Goal: Submit feedback/report problem

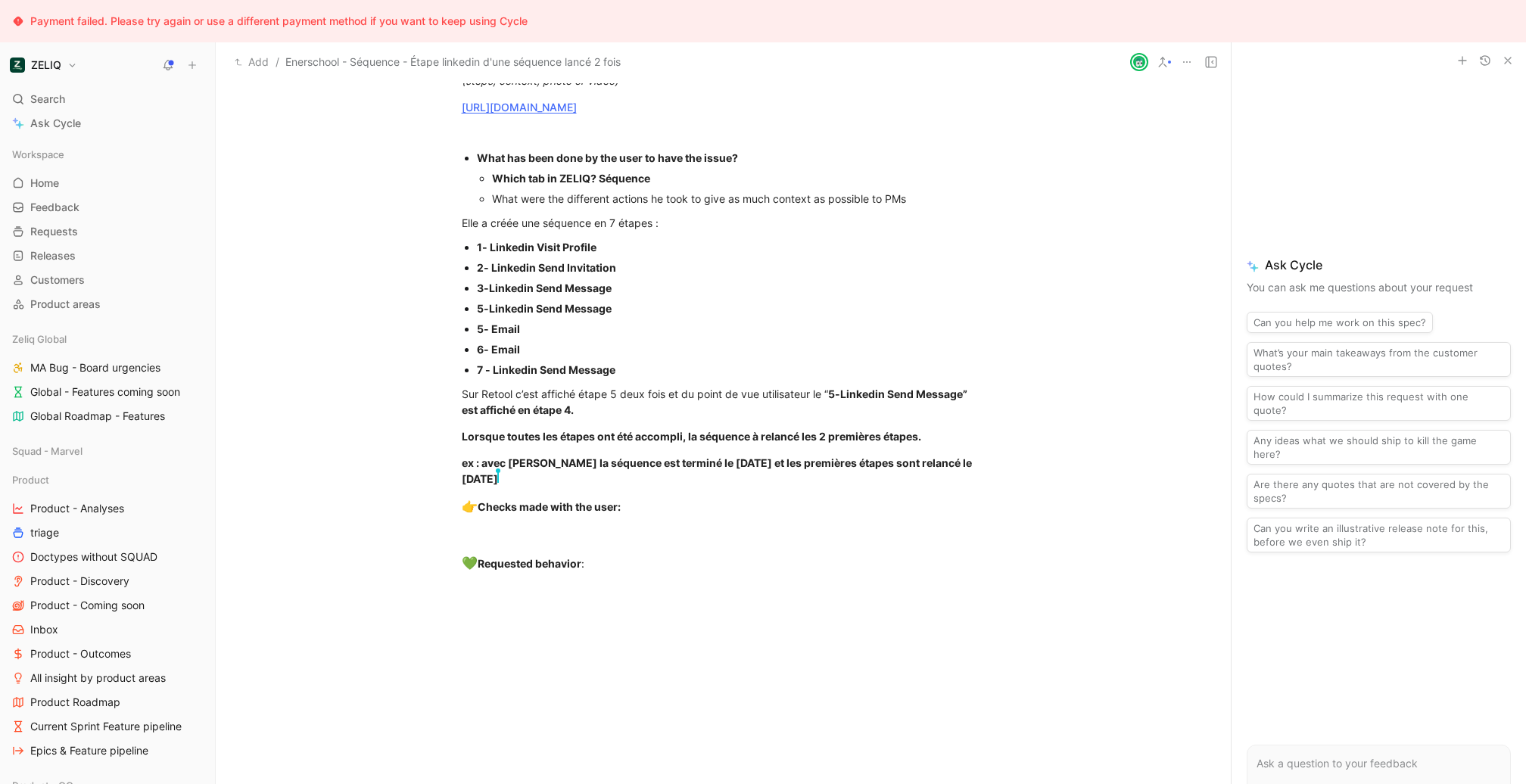
scroll to position [1395, 0]
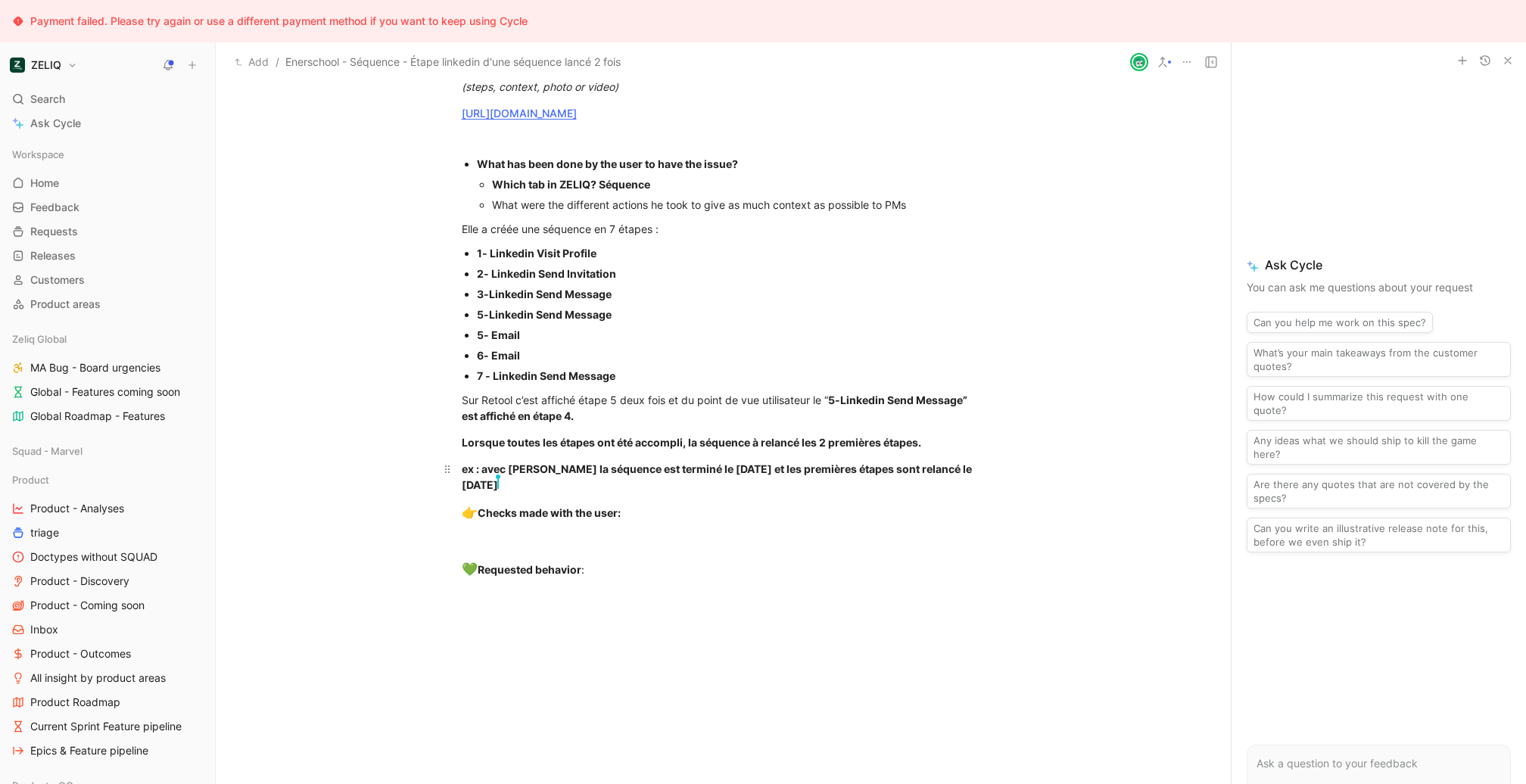
click at [702, 482] on div "ex : avec [PERSON_NAME] la séquence est terminé le [DATE] et les premières étap…" at bounding box center [723, 476] width 524 height 32
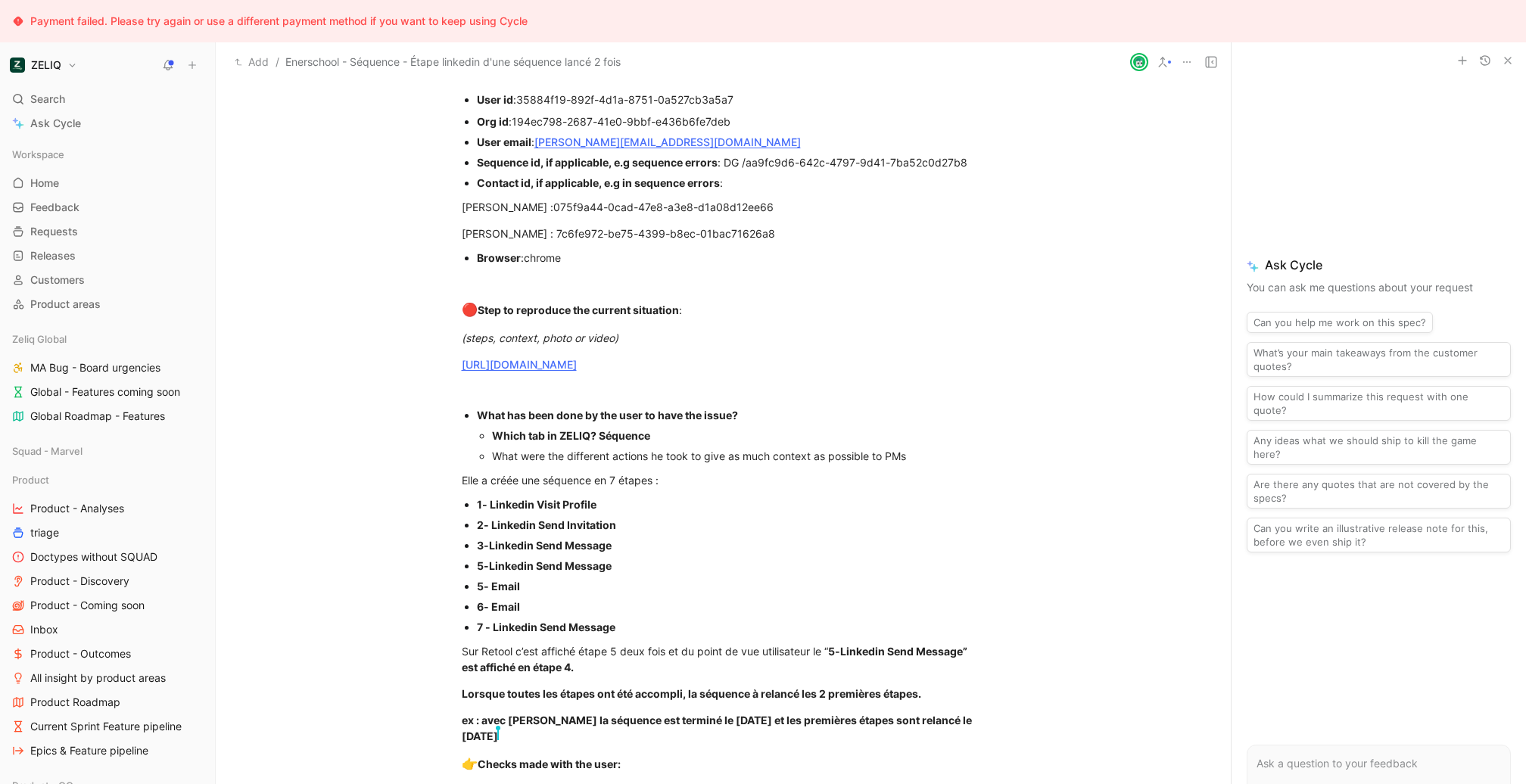
scroll to position [1136, 0]
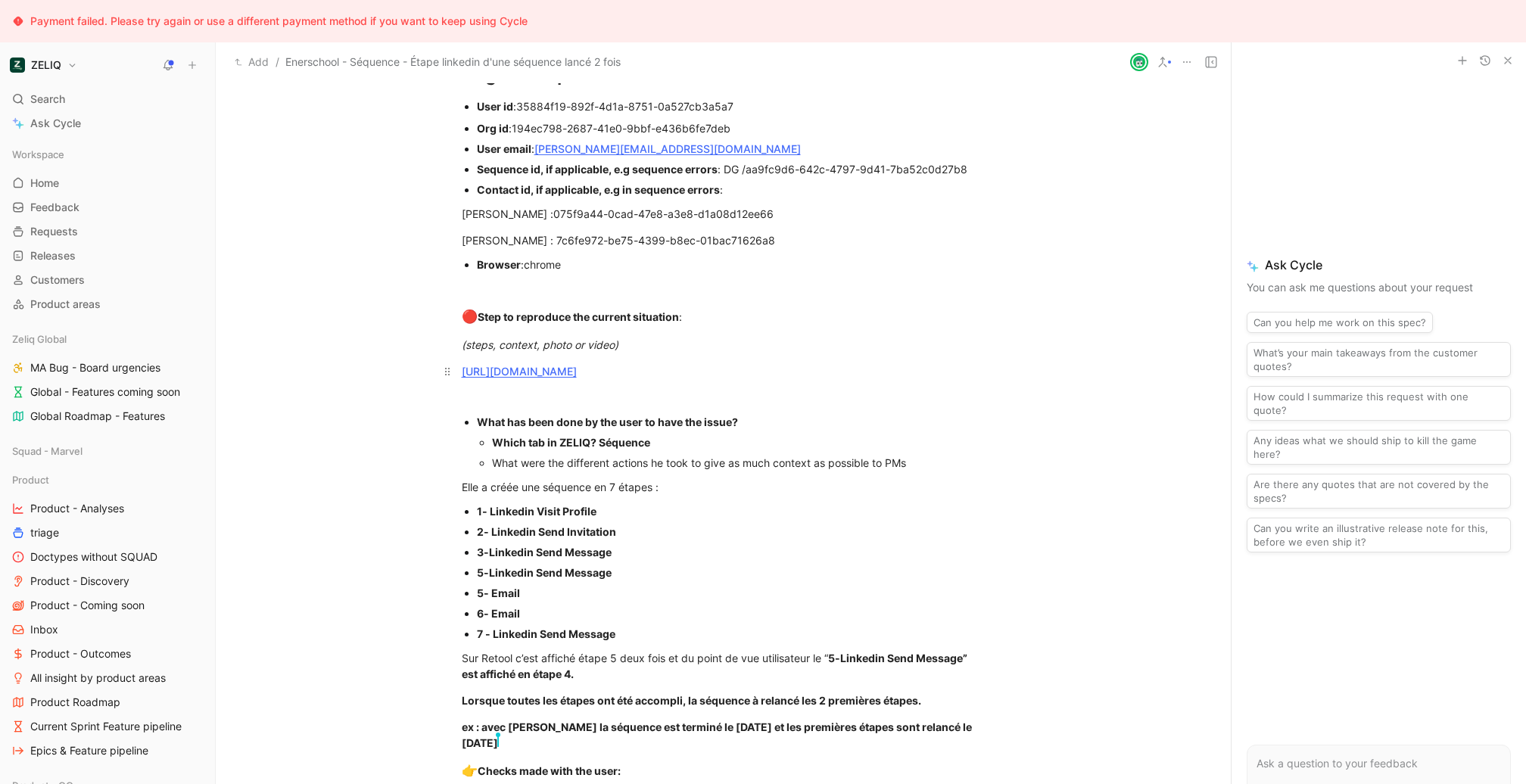
click at [577, 375] on link "[URL][DOMAIN_NAME]" at bounding box center [519, 371] width 115 height 13
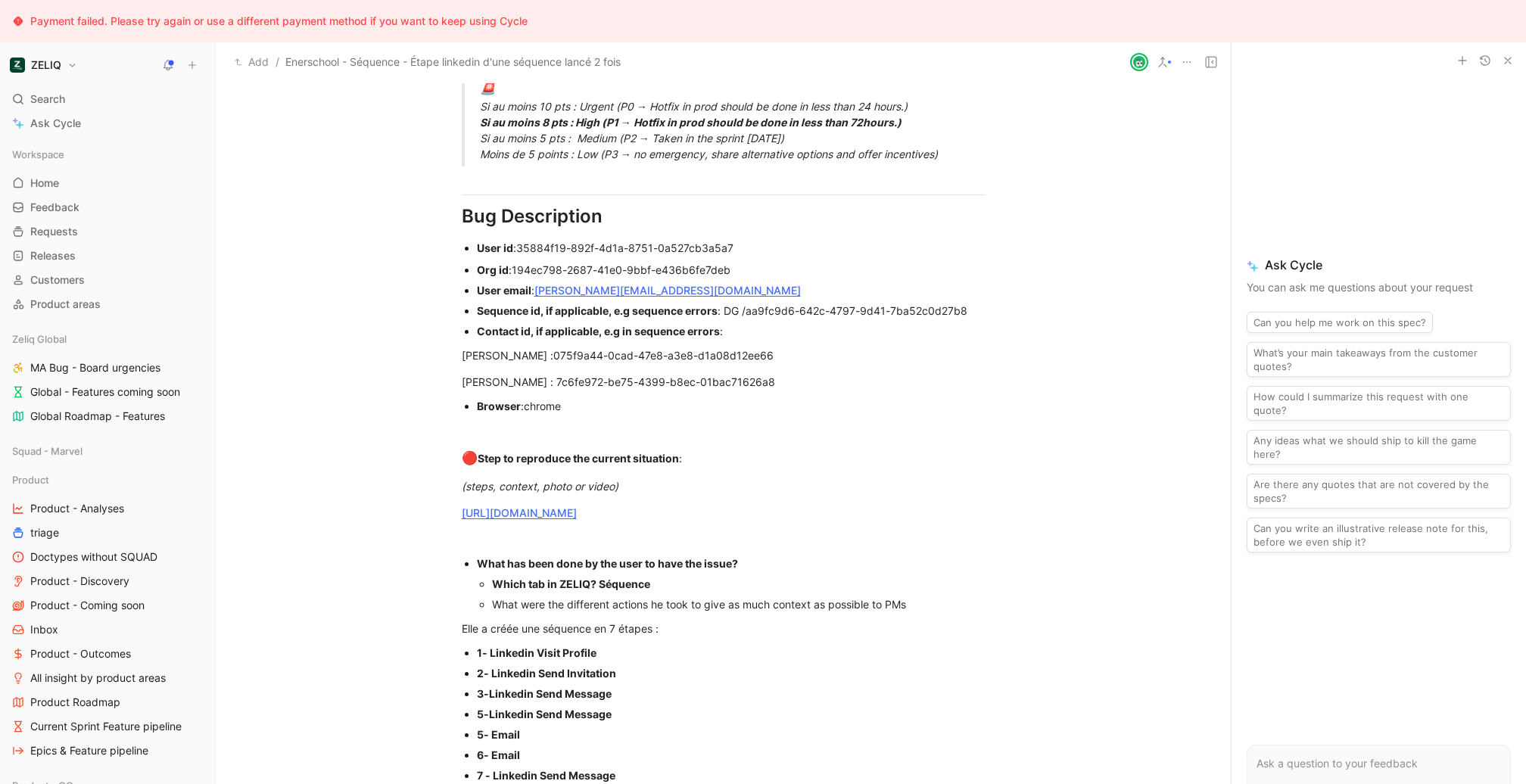
scroll to position [994, 0]
drag, startPoint x: 988, startPoint y: 306, endPoint x: 803, endPoint y: 308, distance: 185.0
click at [803, 308] on ul "Org id : 194ec798-2687-41e0-9bbf-e436b6fe7deb User email : [PERSON_NAME][EMAIL_…" at bounding box center [723, 301] width 581 height 82
click at [803, 308] on span "aa9fc9d6-642c-4797-9d41-7ba52c0d27b8" at bounding box center [856, 311] width 222 height 13
drag, startPoint x: 991, startPoint y: 313, endPoint x: 792, endPoint y: 312, distance: 199.0
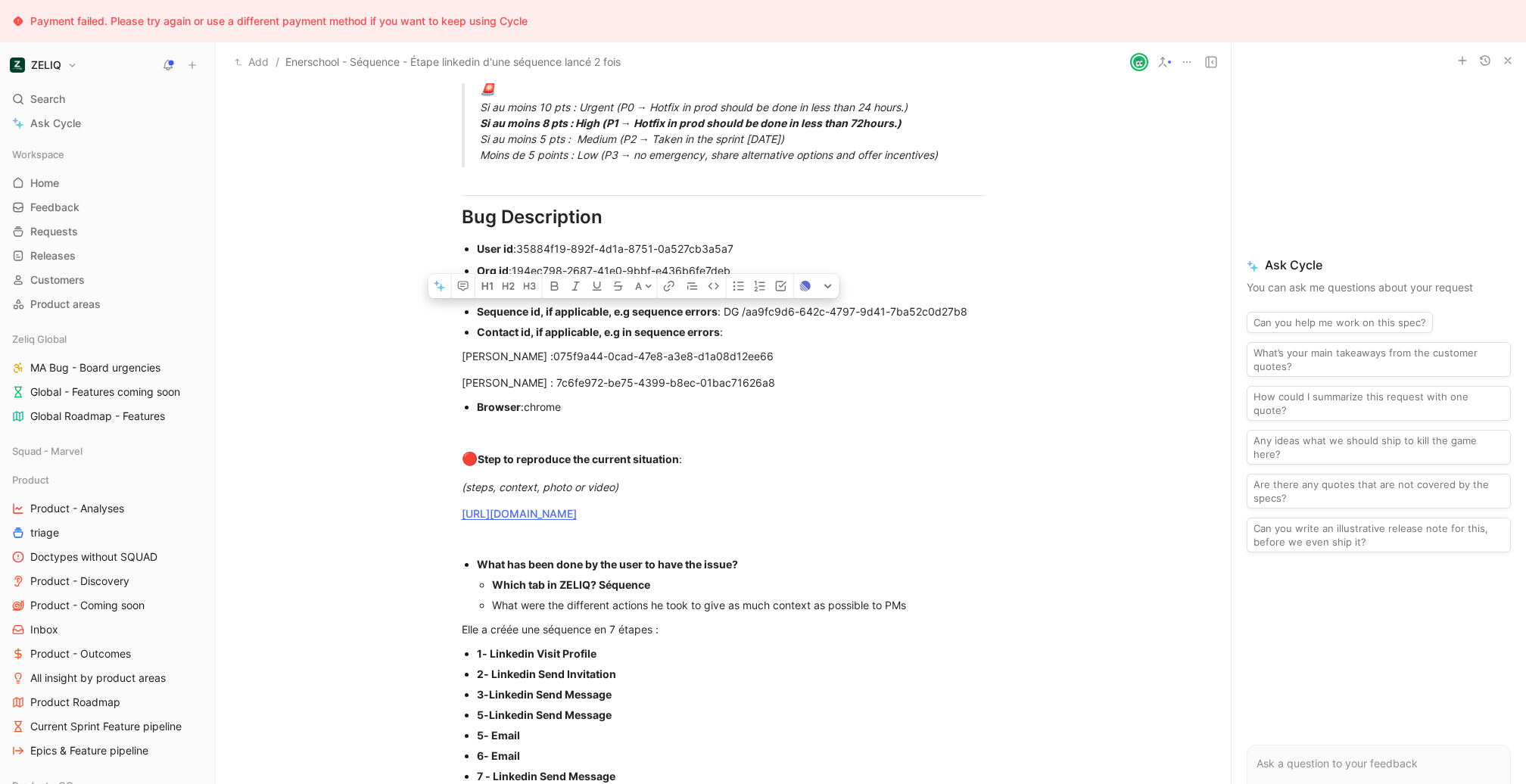
click at [792, 312] on span "aa9fc9d6-642c-4797-9d41-7ba52c0d27b8" at bounding box center [856, 311] width 222 height 13
drag, startPoint x: 837, startPoint y: 312, endPoint x: 959, endPoint y: 323, distance: 122.5
click at [982, 426] on div at bounding box center [723, 431] width 524 height 16
drag, startPoint x: 994, startPoint y: 319, endPoint x: 789, endPoint y: 319, distance: 205.0
click at [789, 319] on div "Sequence id, if applicable, e.g sequence errors : DG / aa9fc9d6-642c-4797-9d41-…" at bounding box center [731, 311] width 509 height 16
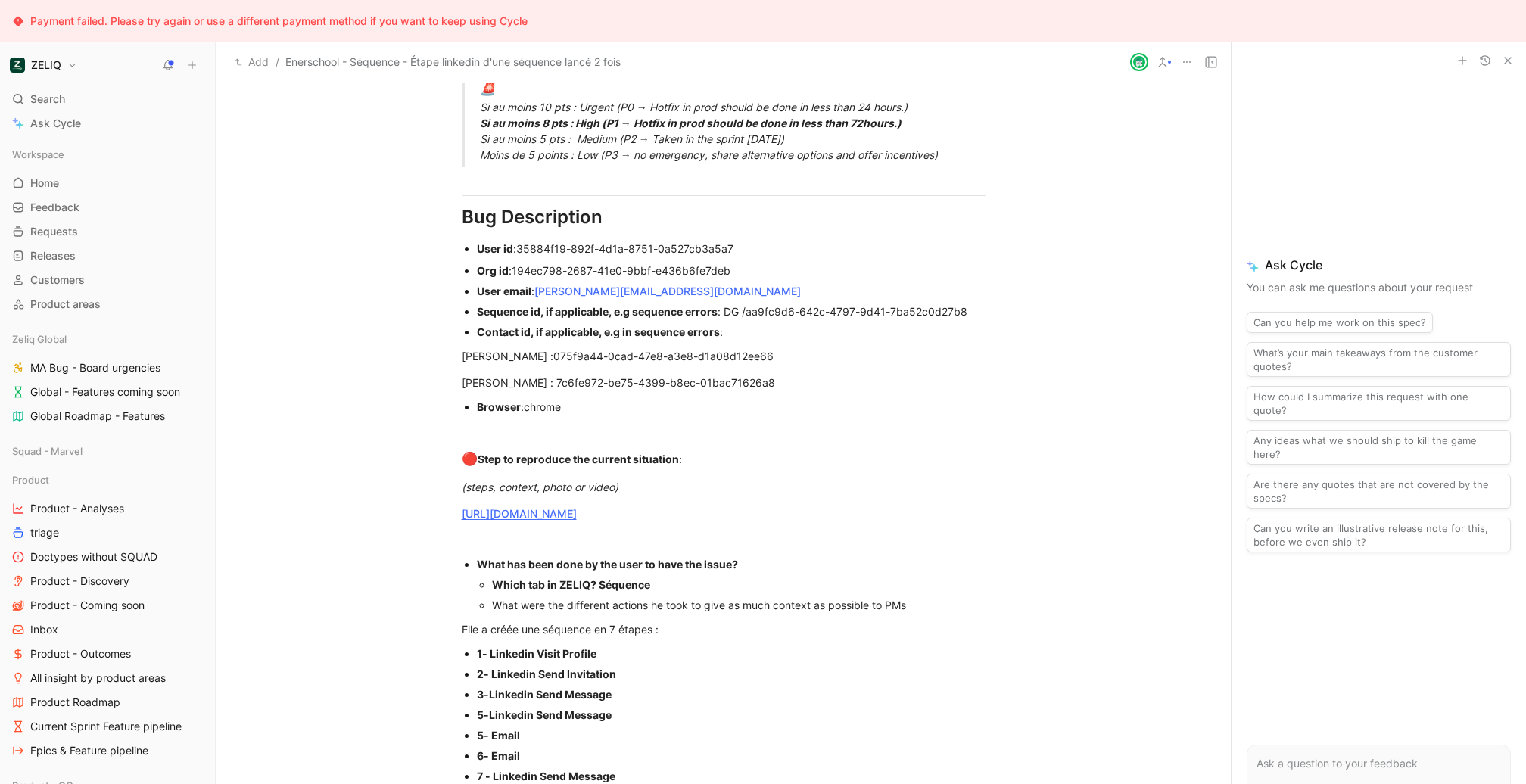
drag, startPoint x: 745, startPoint y: 313, endPoint x: 853, endPoint y: 313, distance: 108.0
click at [853, 313] on div "Sequence id, if applicable, e.g sequence errors : DG / aa9fc9d6-642c-4797-9d41-…" at bounding box center [731, 311] width 509 height 16
drag, startPoint x: 749, startPoint y: 312, endPoint x: 970, endPoint y: 311, distance: 221.0
click at [1037, 445] on div "Urgency classification Q1 : Le bug empêche-t-il d’utiliser des fonctionnalités …" at bounding box center [723, 210] width 1016 height 1626
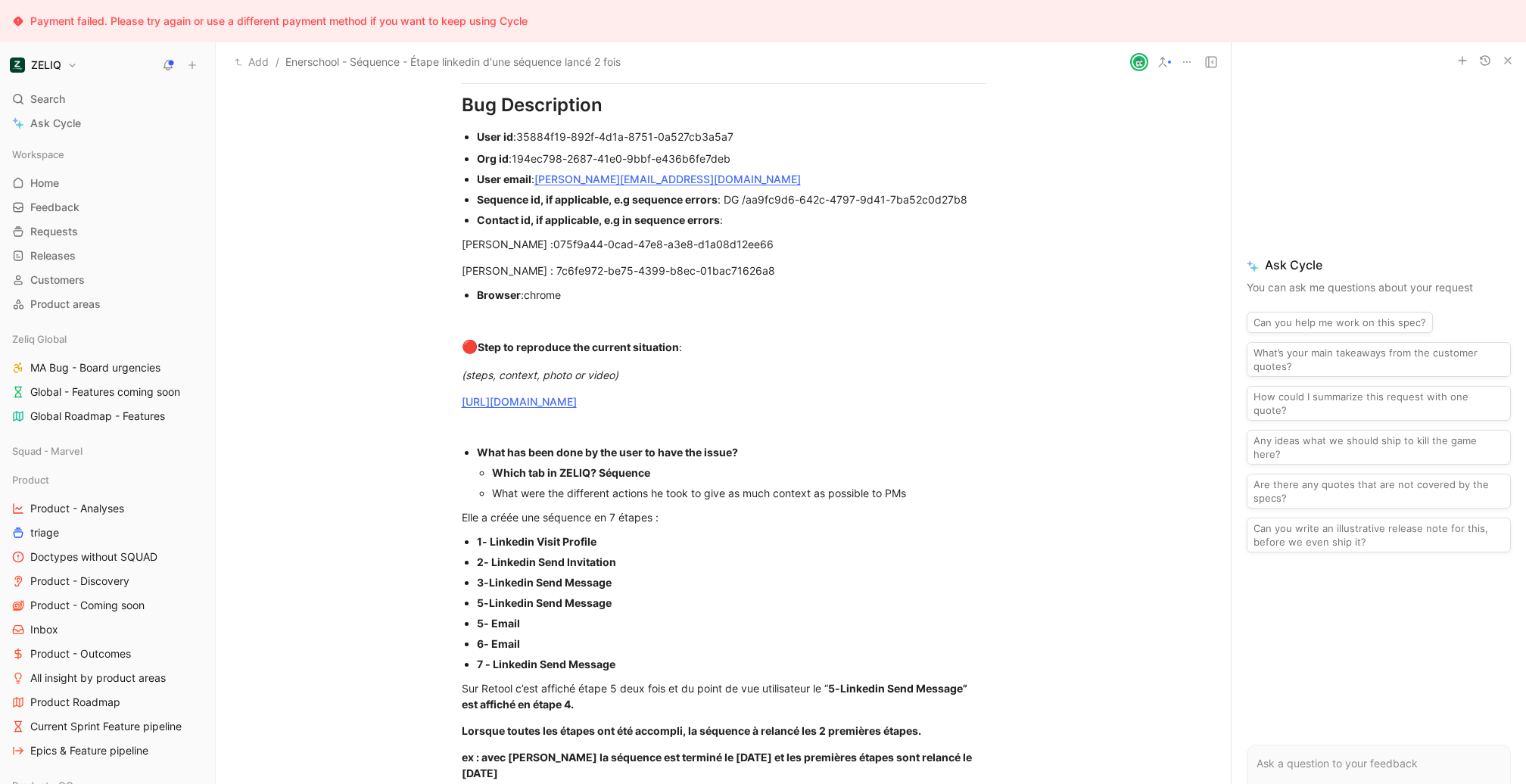
scroll to position [1097, 0]
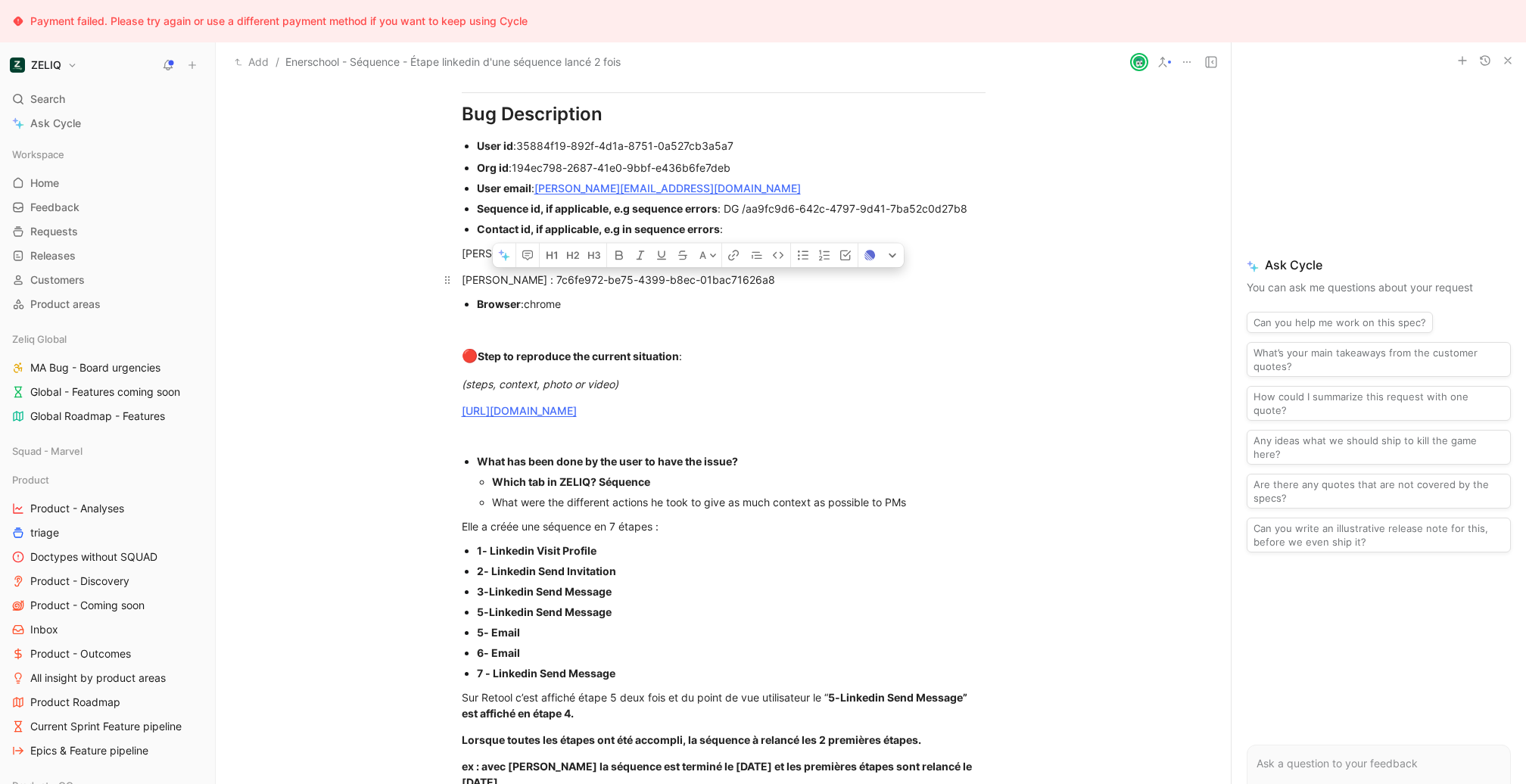
drag, startPoint x: 837, startPoint y: 276, endPoint x: 589, endPoint y: 274, distance: 248.0
click at [1016, 432] on div "Urgency classification Q1 : Le bug empêche-t-il d’utiliser des fonctionnalités …" at bounding box center [723, 133] width 1016 height 1678
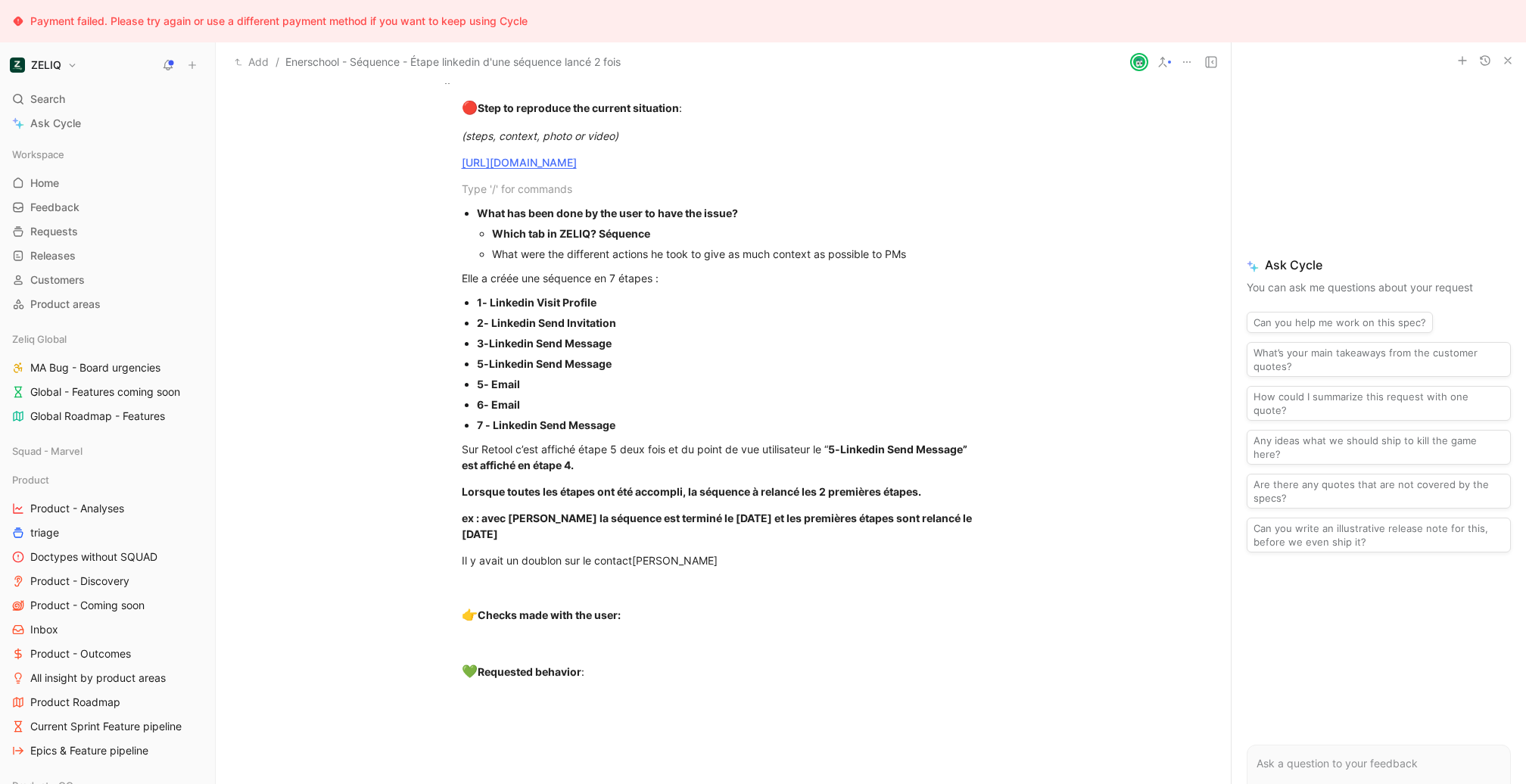
scroll to position [1362, 0]
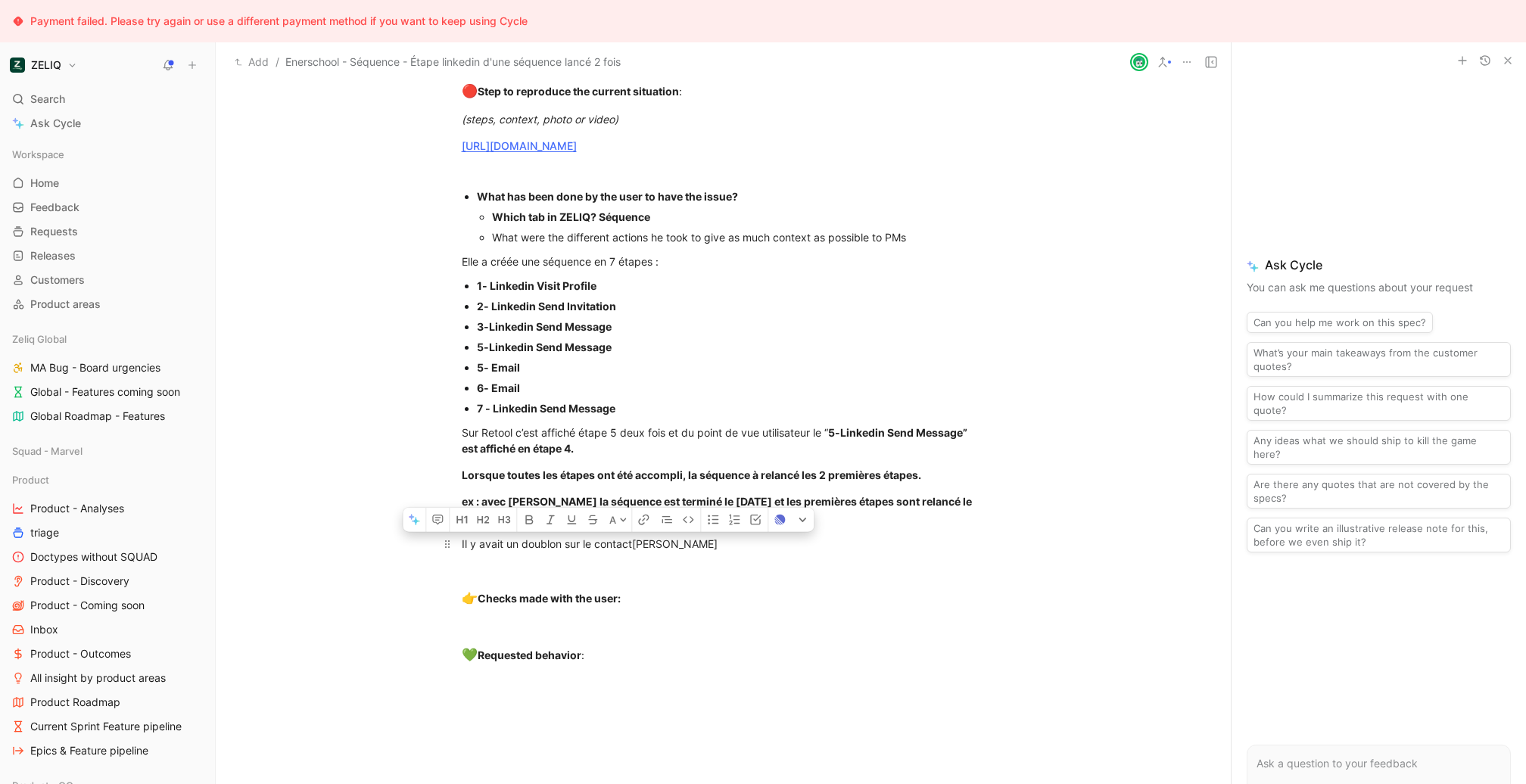
drag, startPoint x: 459, startPoint y: 544, endPoint x: 796, endPoint y: 548, distance: 337.0
click at [811, 575] on div at bounding box center [723, 570] width 524 height 16
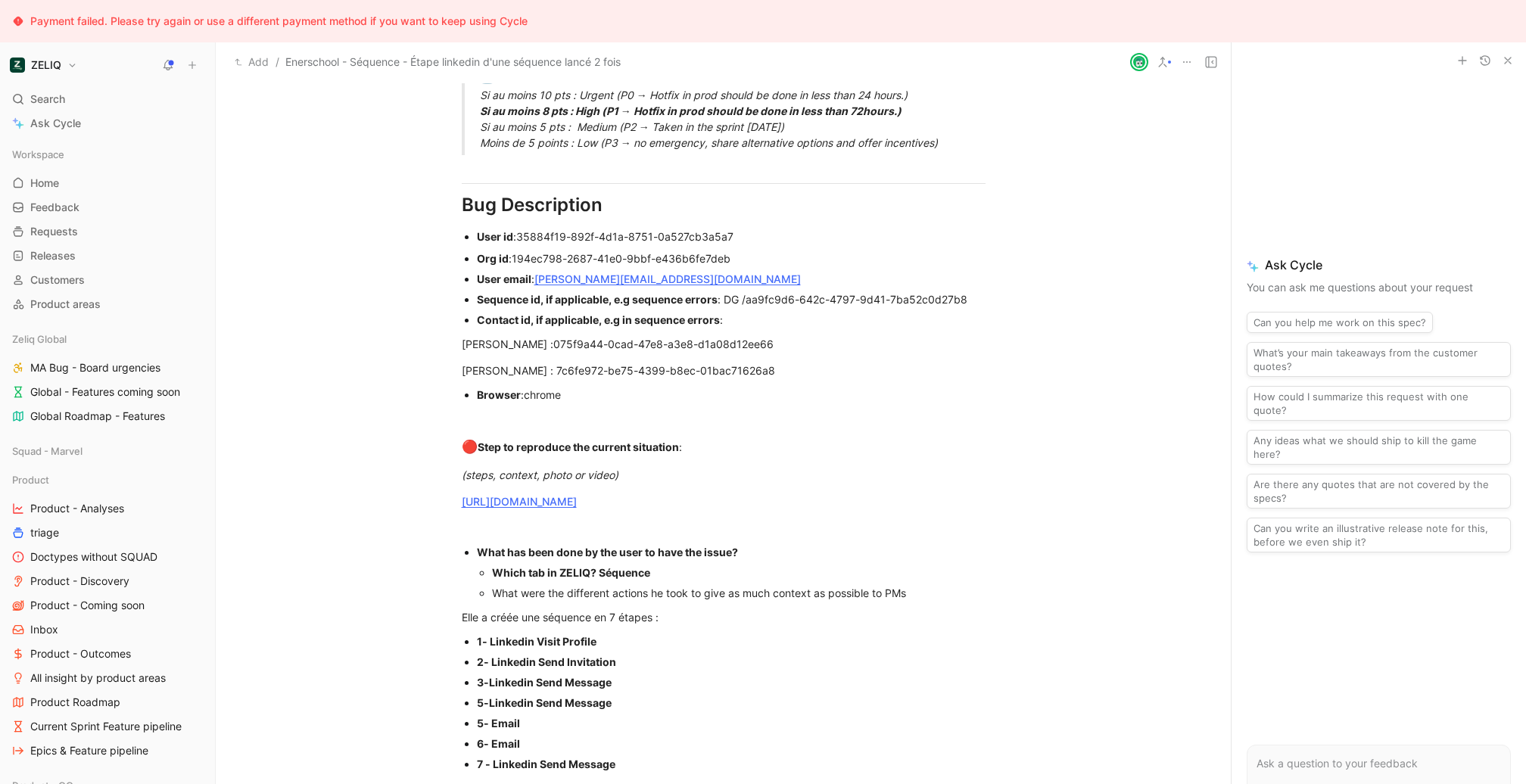
scroll to position [1000, 0]
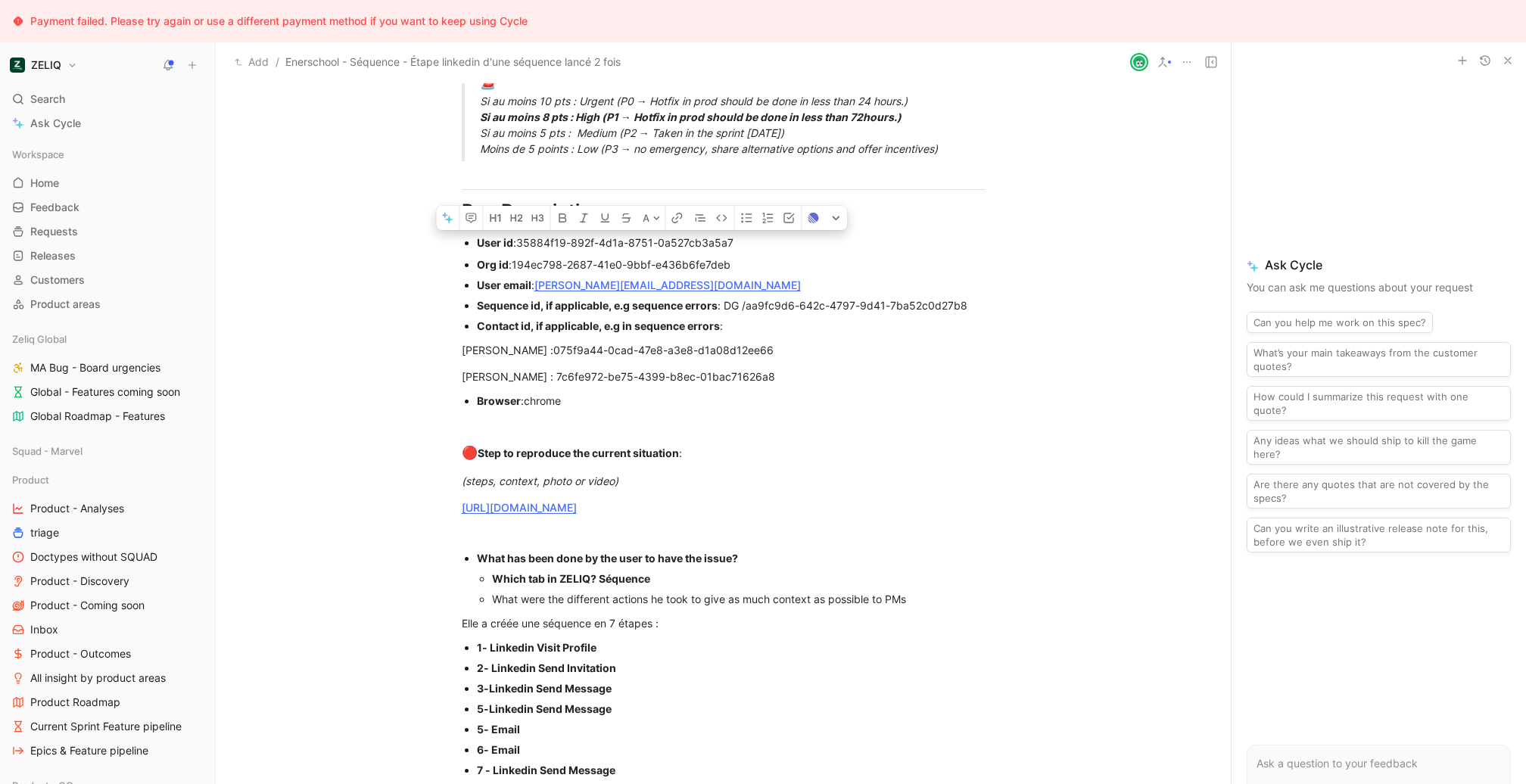
drag, startPoint x: 826, startPoint y: 383, endPoint x: 449, endPoint y: 237, distance: 404.3
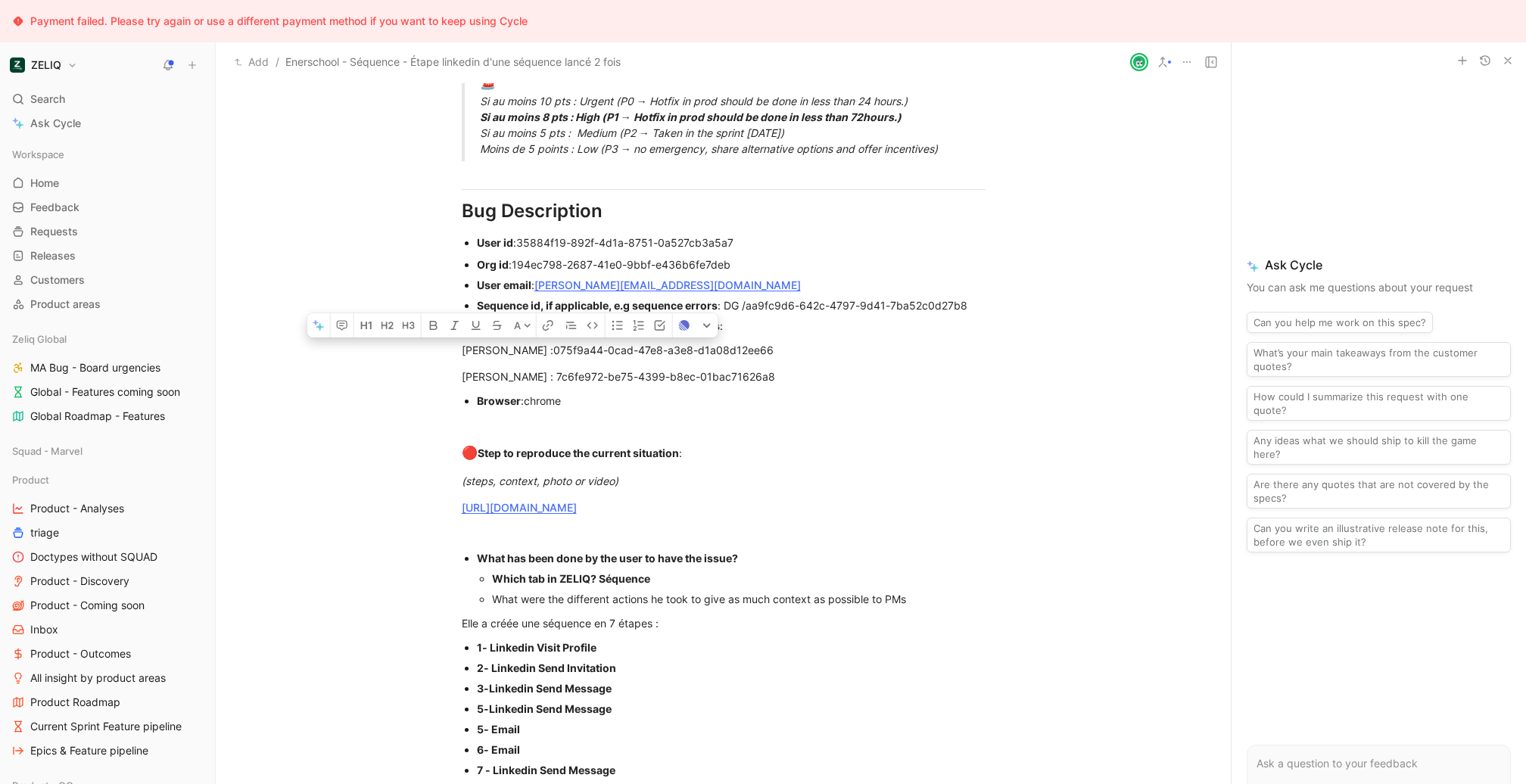
drag, startPoint x: 568, startPoint y: 347, endPoint x: 462, endPoint y: 346, distance: 106.0
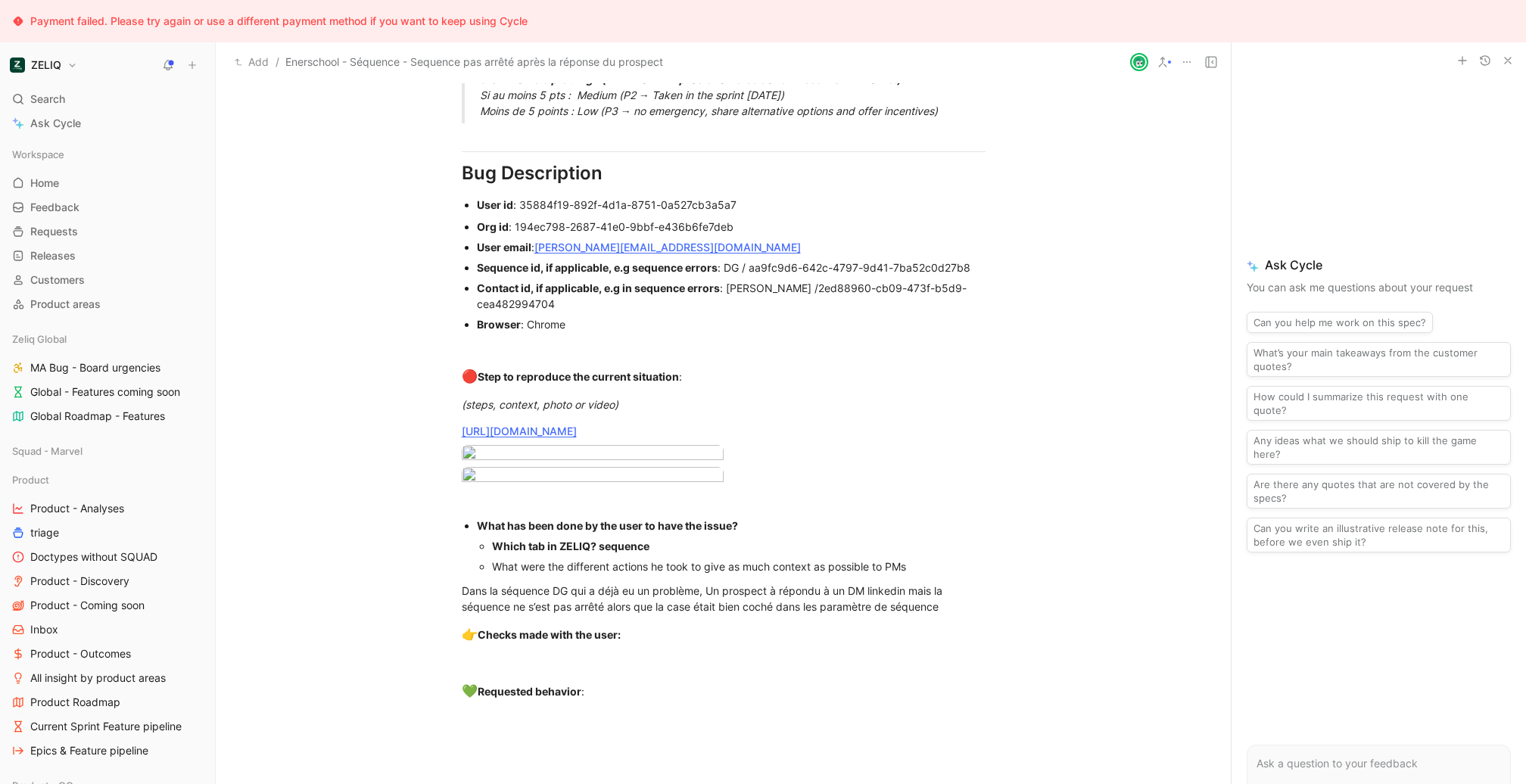
scroll to position [996, 0]
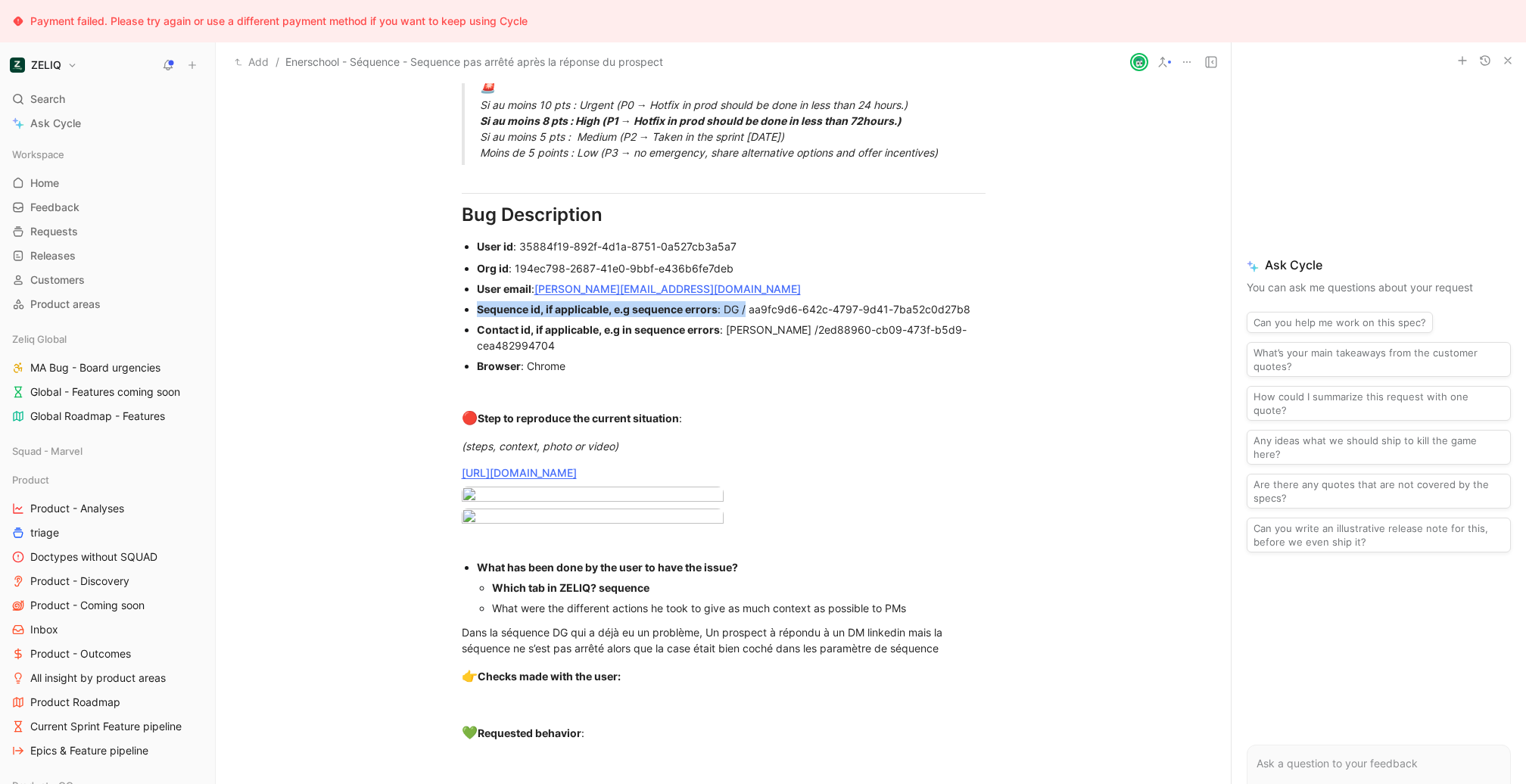
drag, startPoint x: 747, startPoint y: 310, endPoint x: 1025, endPoint y: 309, distance: 278.0
click at [1014, 314] on ul "Org id : 194ec798-2687-41e0-9bbf-e436b6fe7deb User email : [PERSON_NAME][EMAIL_…" at bounding box center [723, 317] width 581 height 118
drag, startPoint x: 828, startPoint y: 331, endPoint x: 847, endPoint y: 349, distance: 26.2
click at [1127, 366] on div "Urgency classification Q1 : Le bug empêche-t-il d’utiliser des fonctionnalités …" at bounding box center [723, 90] width 1016 height 1391
click at [827, 330] on span "2ed88960-cb09-473f-b5d9-cea482994704" at bounding box center [721, 337] width 489 height 29
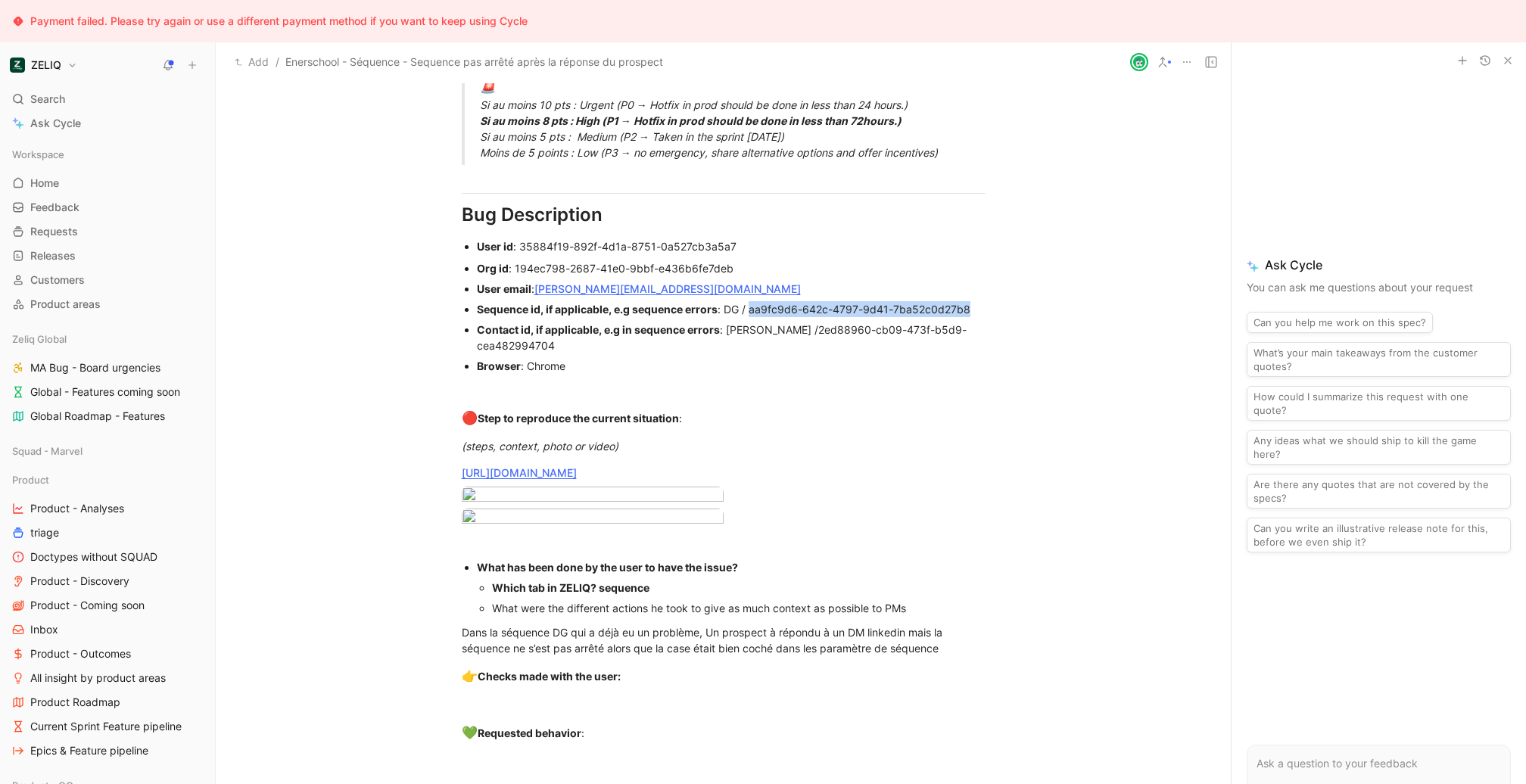
drag, startPoint x: 970, startPoint y: 301, endPoint x: 749, endPoint y: 305, distance: 221.0
click at [884, 360] on div "Browser : Chrome" at bounding box center [731, 366] width 509 height 16
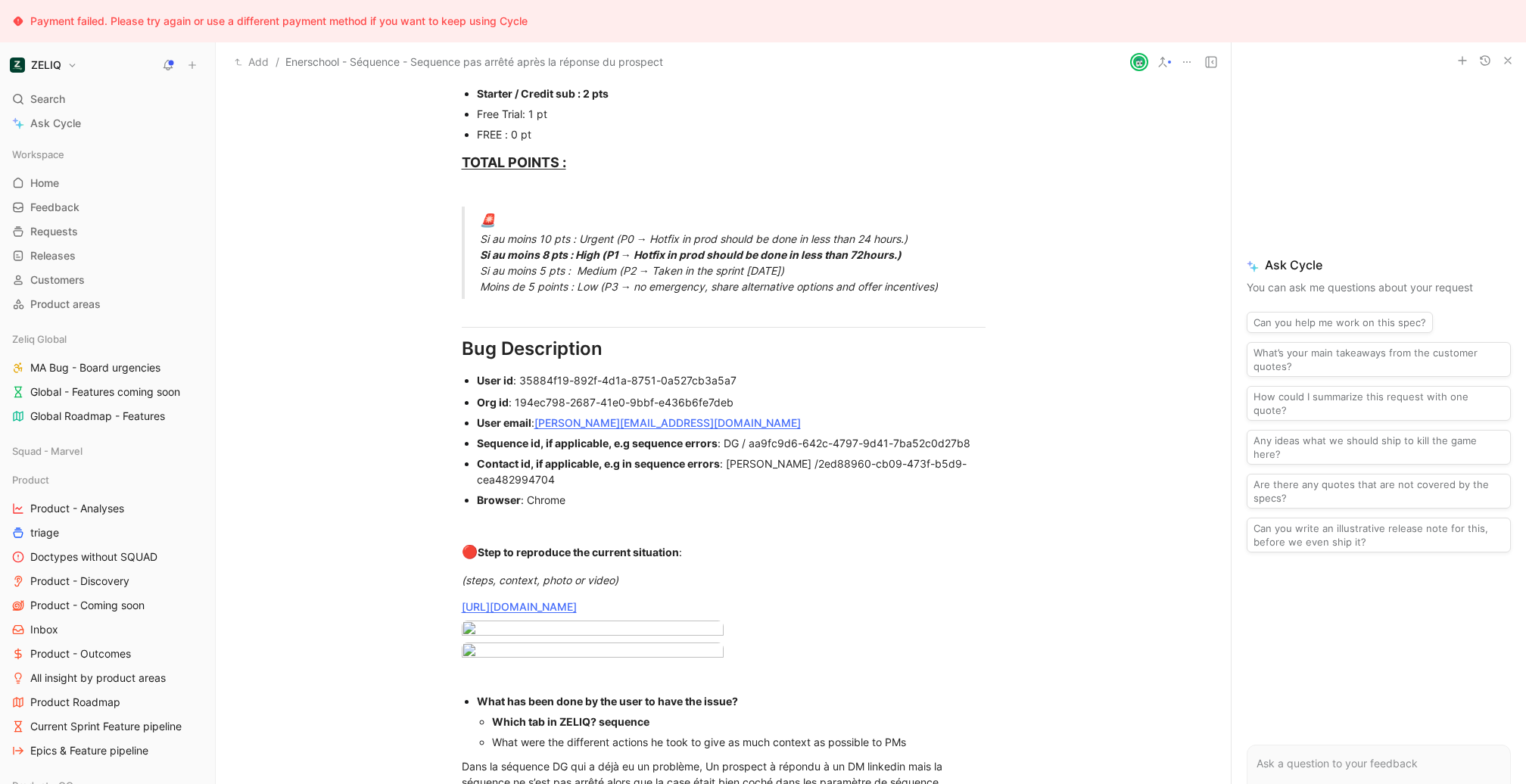
scroll to position [856, 0]
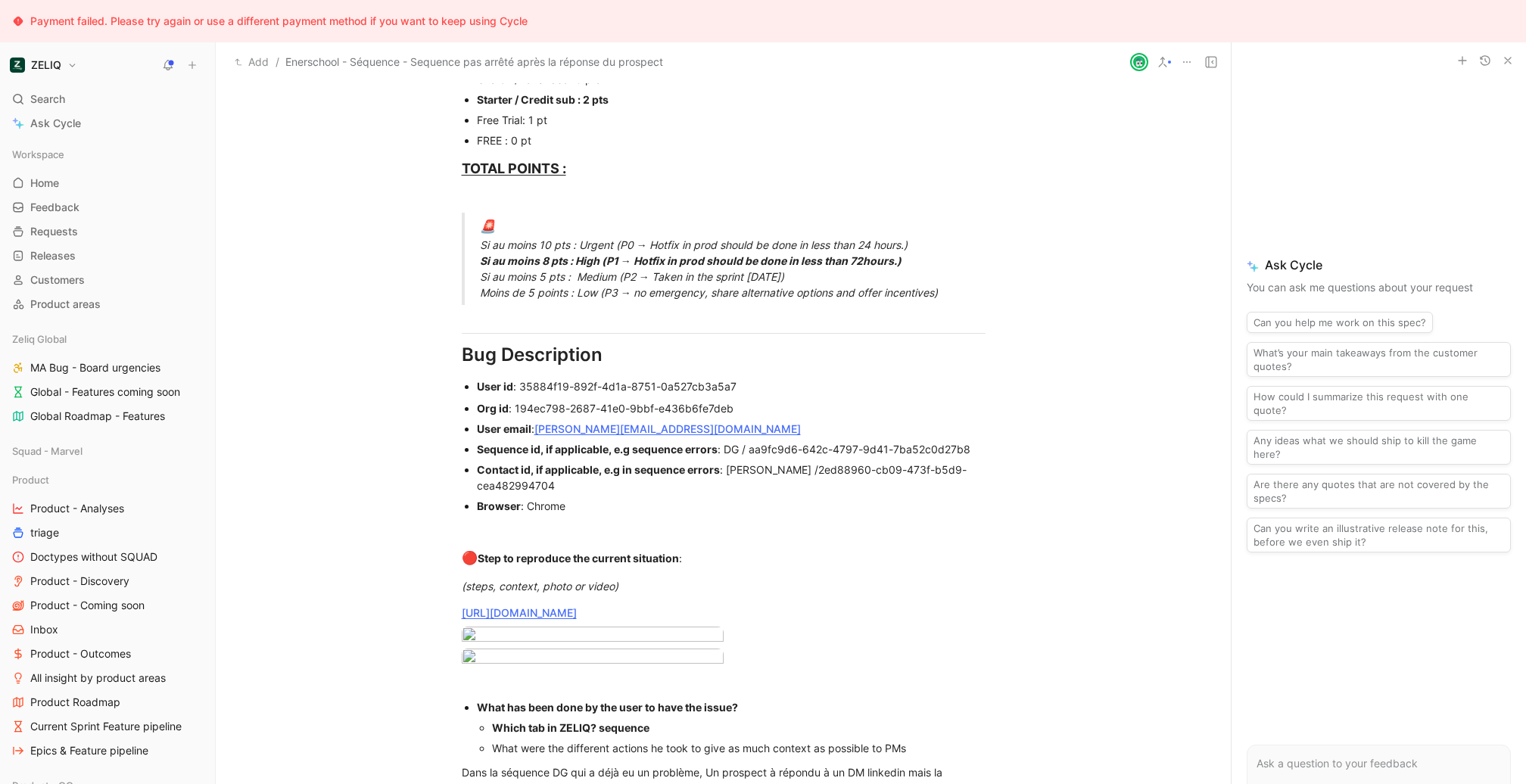
drag, startPoint x: 825, startPoint y: 462, endPoint x: 845, endPoint y: 483, distance: 29.0
click at [679, 530] on div at bounding box center [723, 530] width 524 height 16
drag, startPoint x: 617, startPoint y: 512, endPoint x: 474, endPoint y: 376, distance: 197.3
click at [665, 500] on div "Browser : Chrome" at bounding box center [731, 506] width 509 height 16
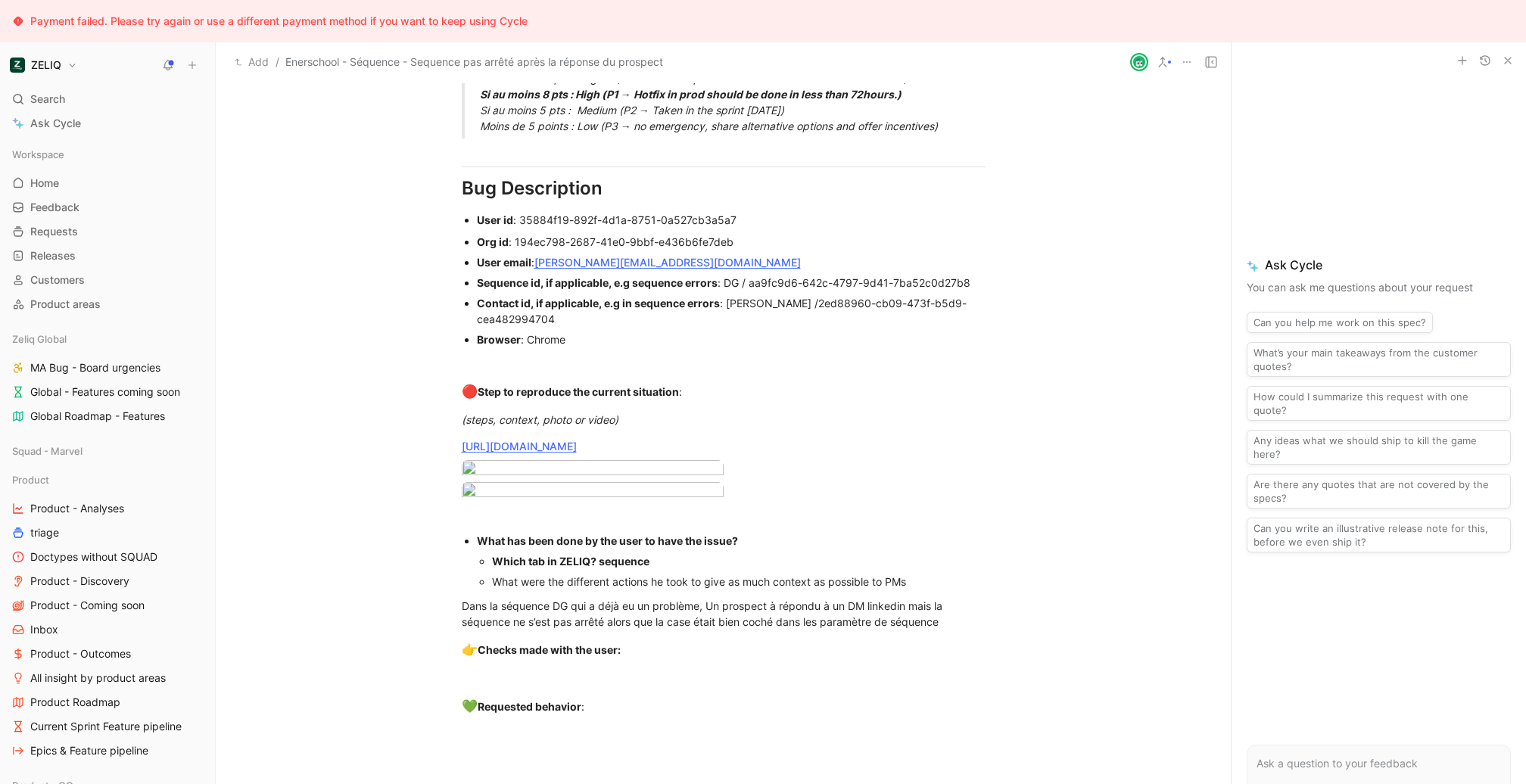
scroll to position [1022, 0]
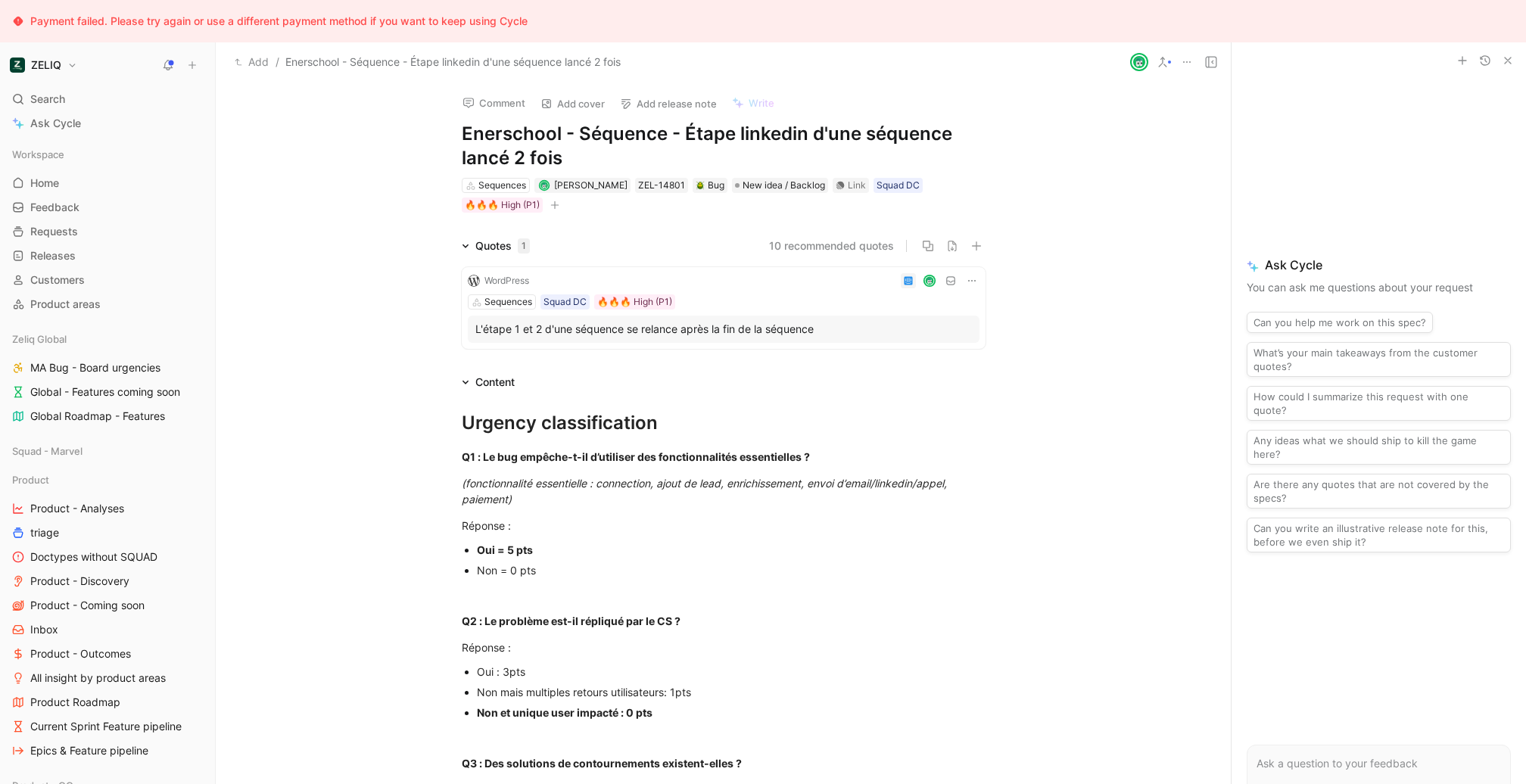
click at [510, 106] on button "Comment" at bounding box center [494, 103] width 76 height 21
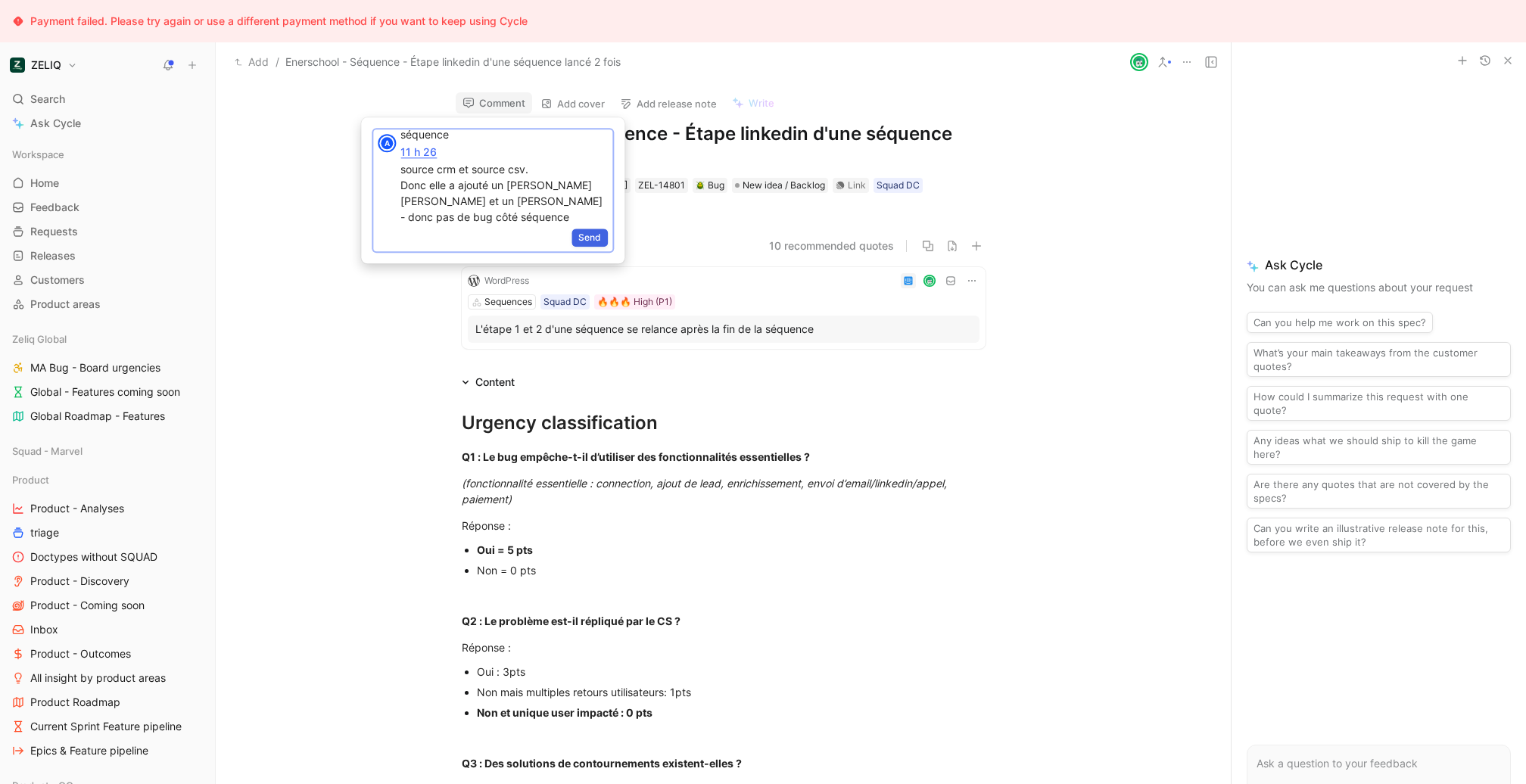
click at [591, 239] on span "Send" at bounding box center [589, 237] width 23 height 15
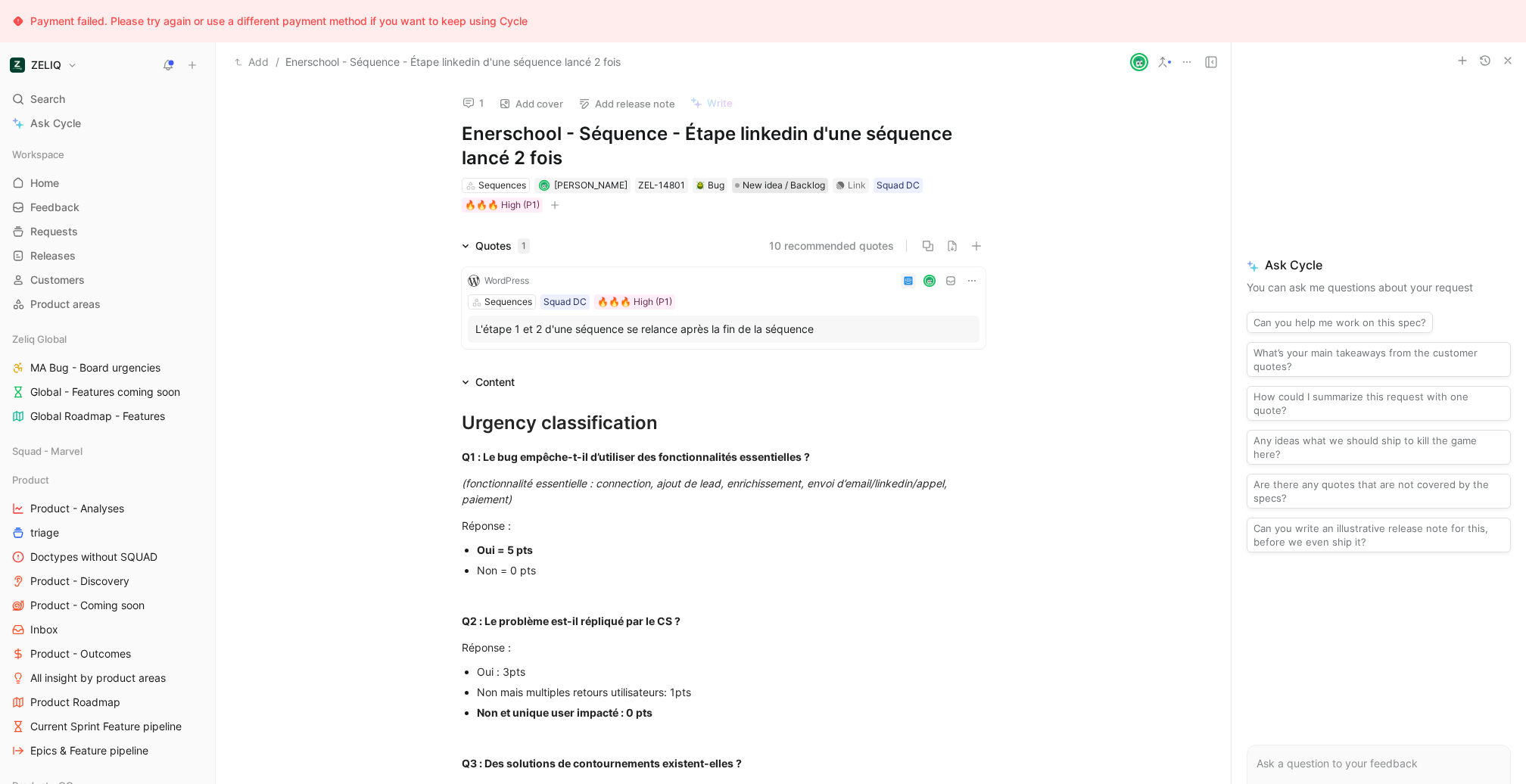
click at [814, 191] on span "New idea / Backlog" at bounding box center [784, 185] width 82 height 15
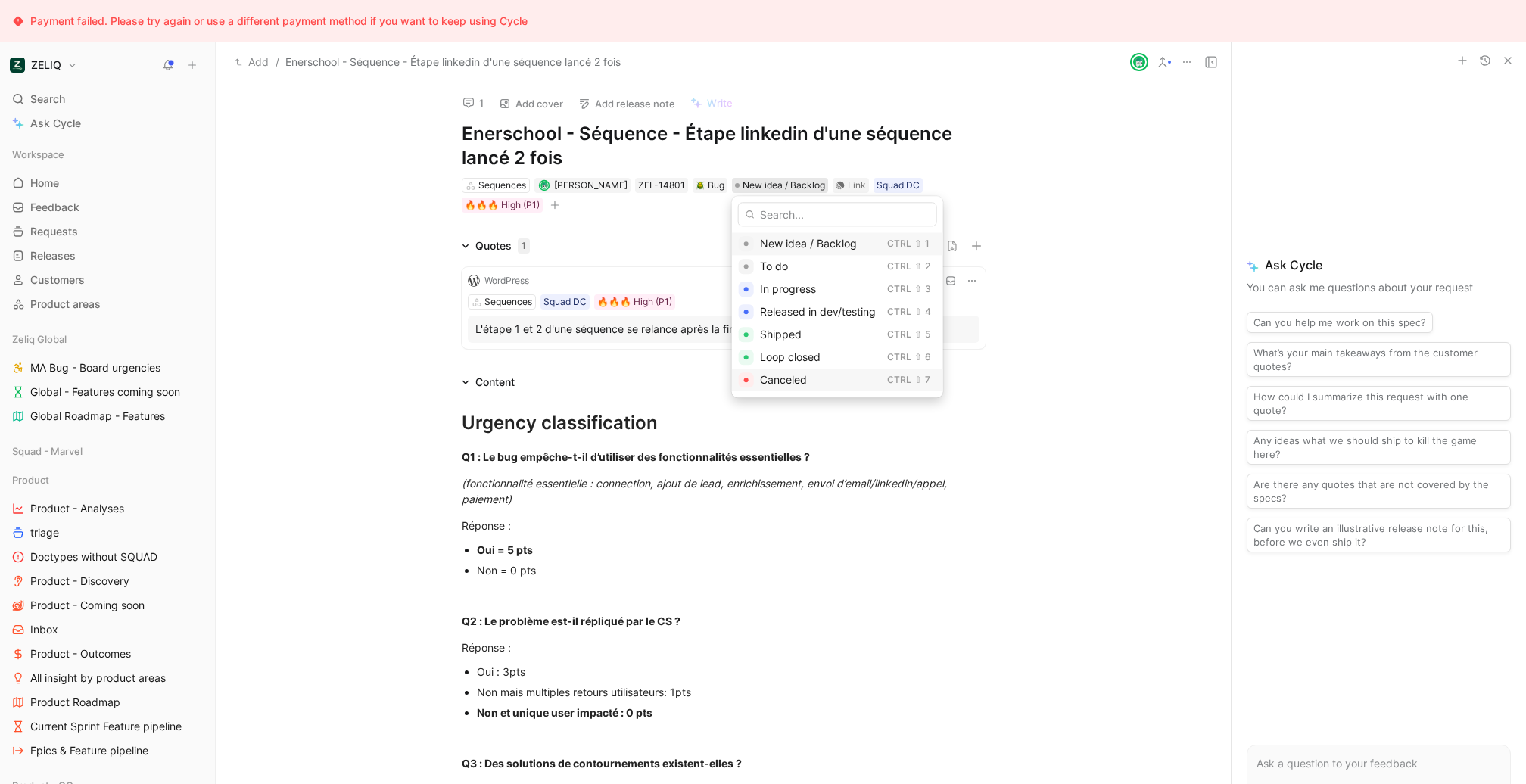
click at [811, 376] on div "Canceled" at bounding box center [821, 380] width 121 height 18
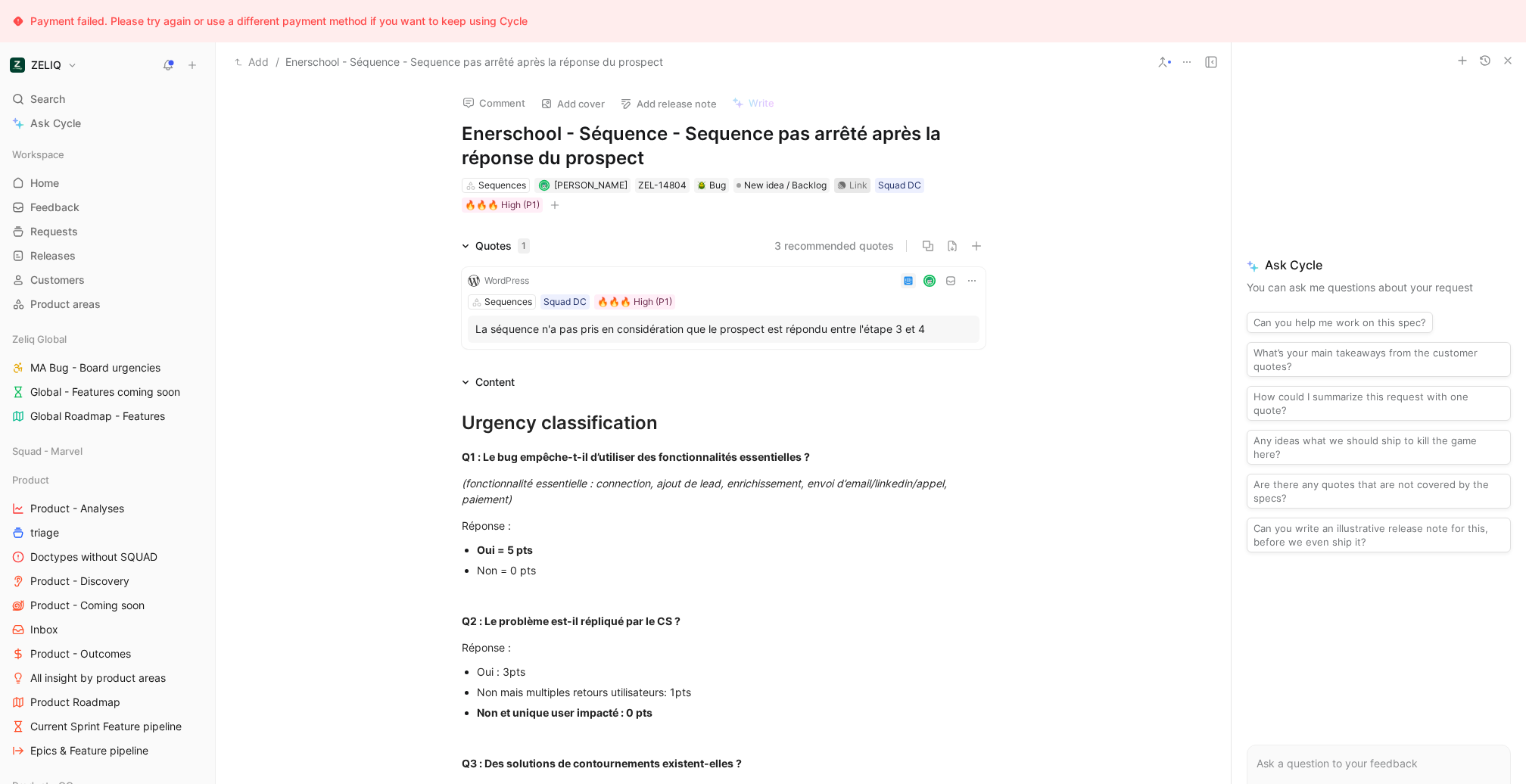
click at [854, 180] on div "Link" at bounding box center [858, 185] width 18 height 15
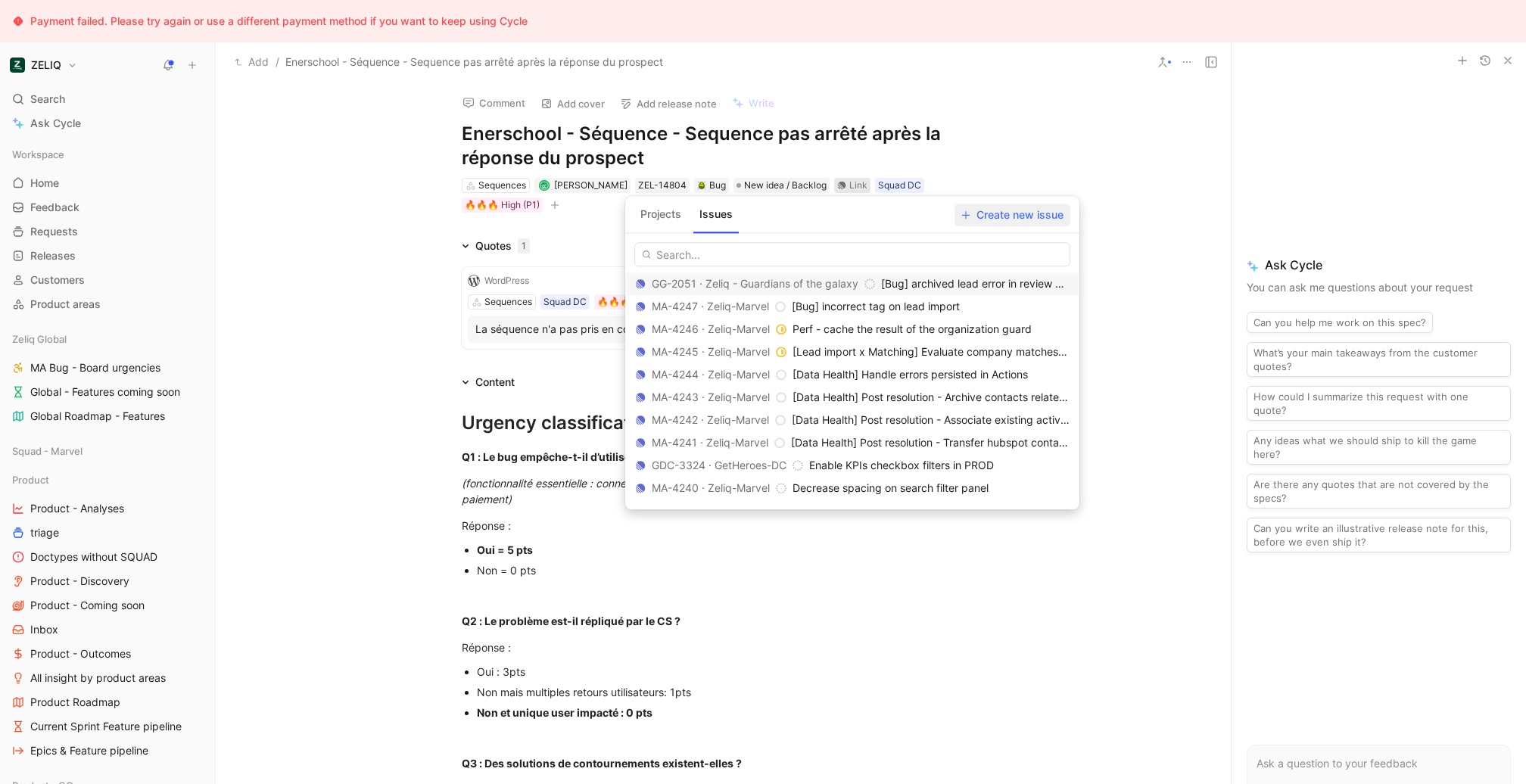
click at [1016, 220] on span "Create new issue" at bounding box center [1012, 215] width 102 height 18
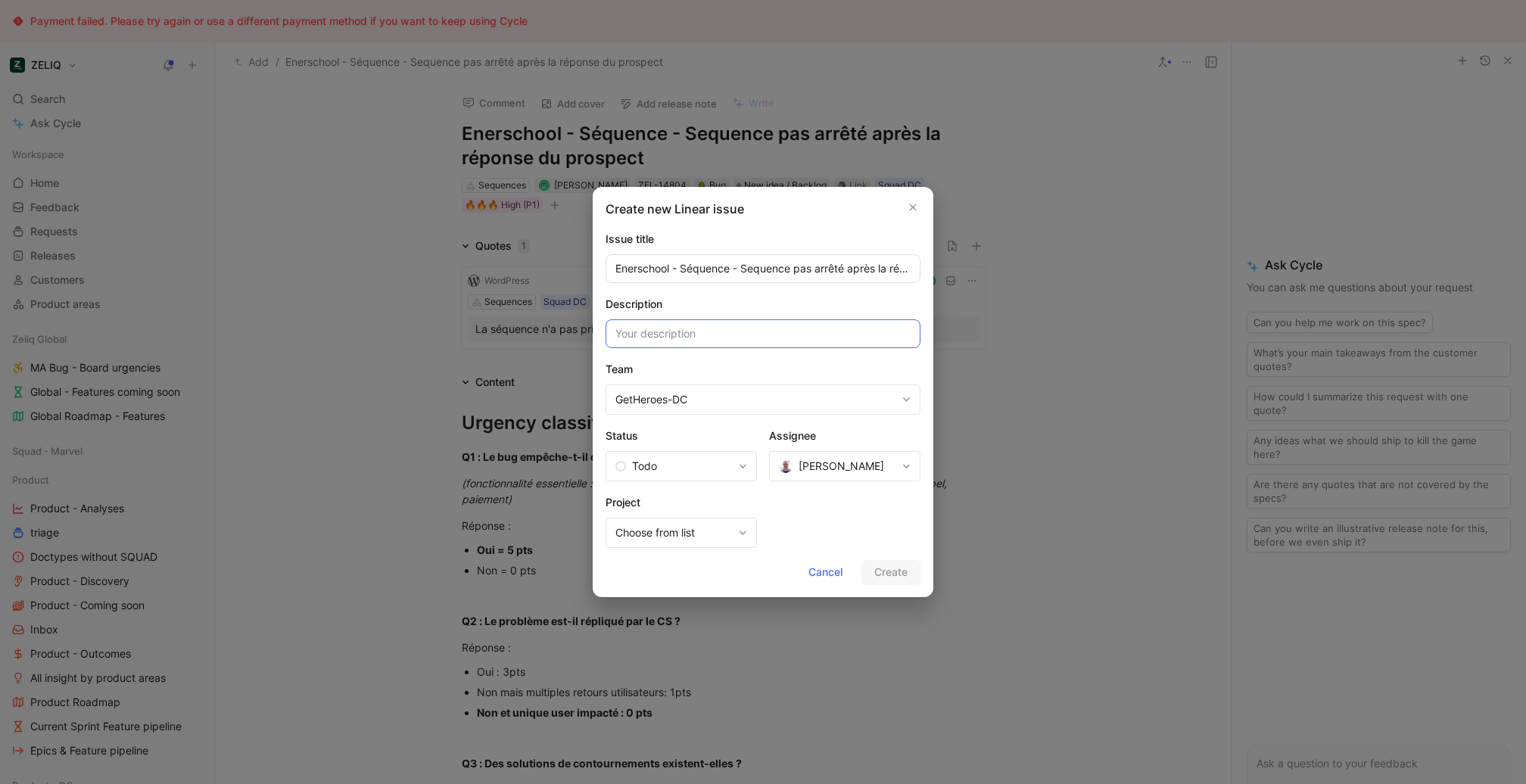
click at [737, 339] on input at bounding box center [763, 334] width 315 height 29
type input "e"
type input "augmenter la plage d'extraction dans le thread à 24H pour éviter les trous dans…"
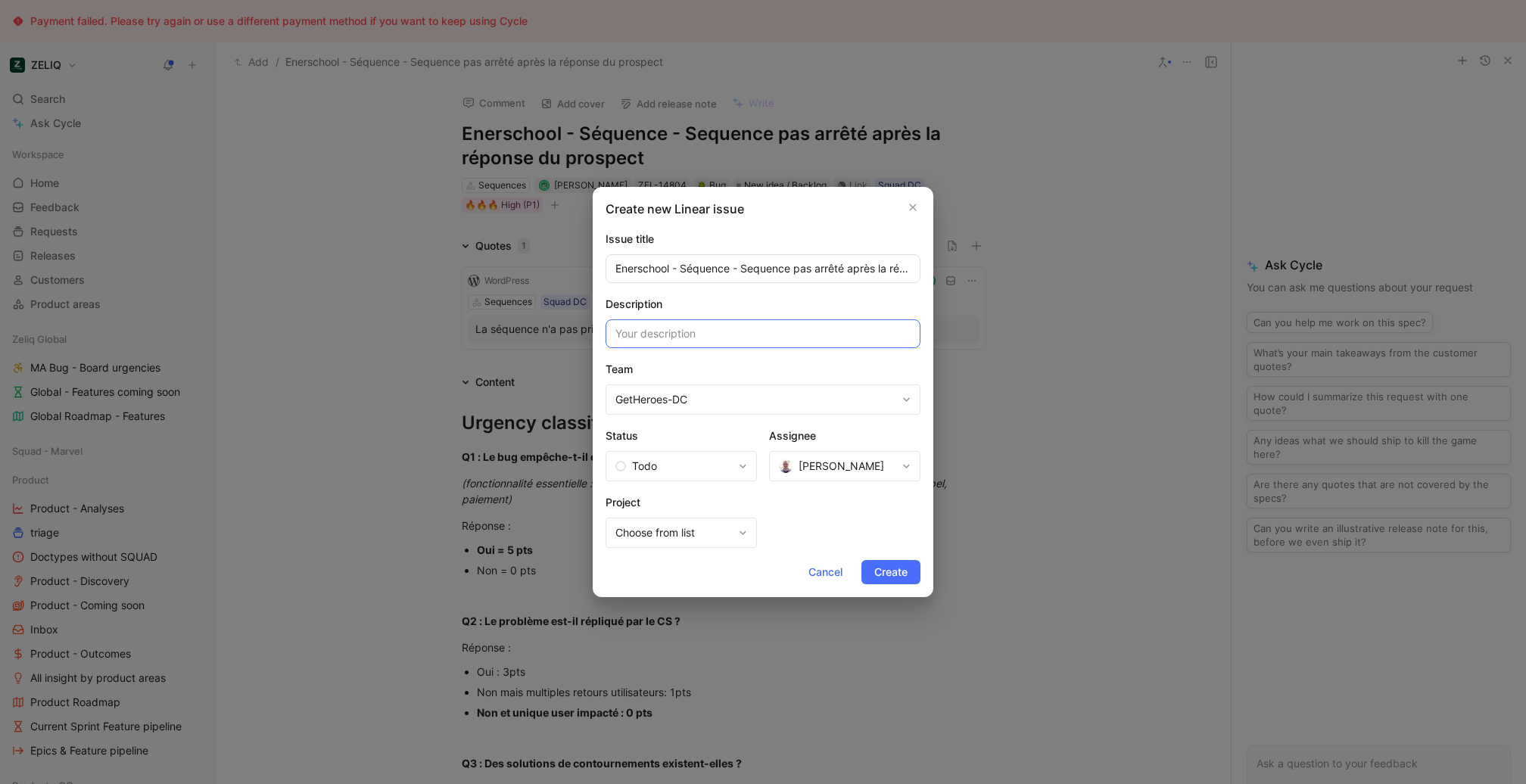
paste input "élargir la plage horaire d’extraction à 24h. On a déjà mis en place la logique …"
type input "élargir la plage horaire d’extraction à 24h. On a déjà mis en place la logique …"
click at [894, 570] on span "Create" at bounding box center [891, 572] width 33 height 18
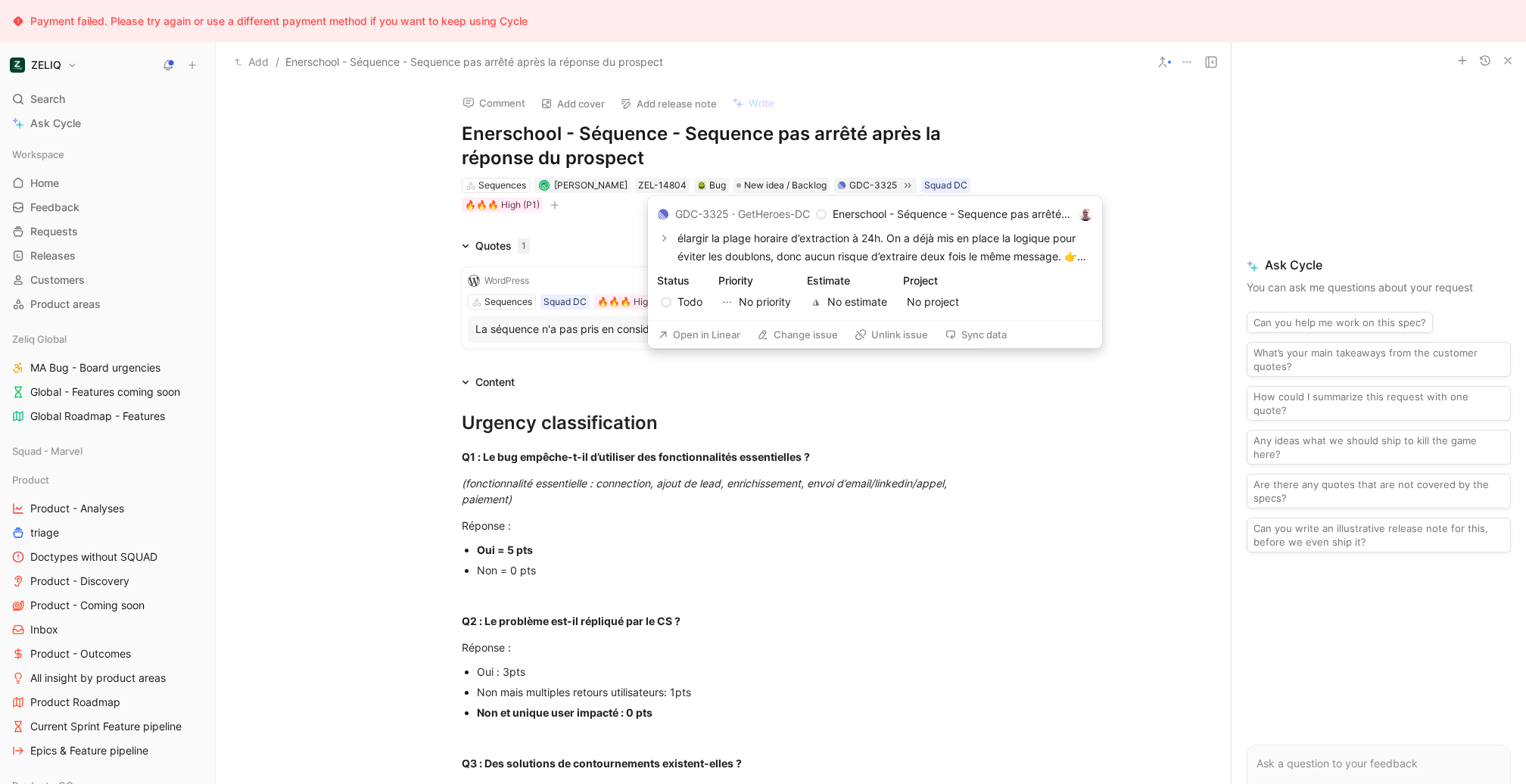
click at [690, 330] on button "Open in Linear" at bounding box center [700, 334] width 96 height 21
